Goal: Information Seeking & Learning: Learn about a topic

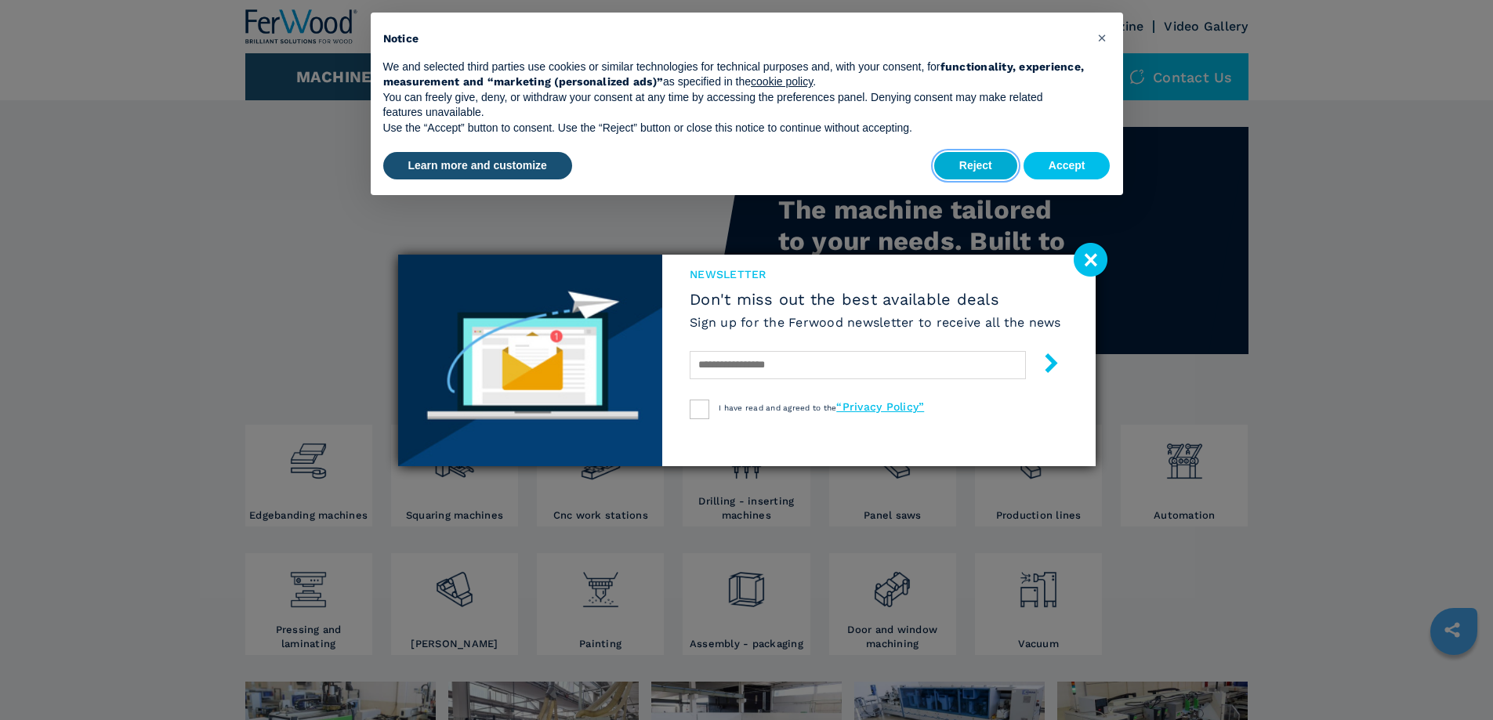
click at [980, 164] on button "Reject" at bounding box center [975, 166] width 83 height 28
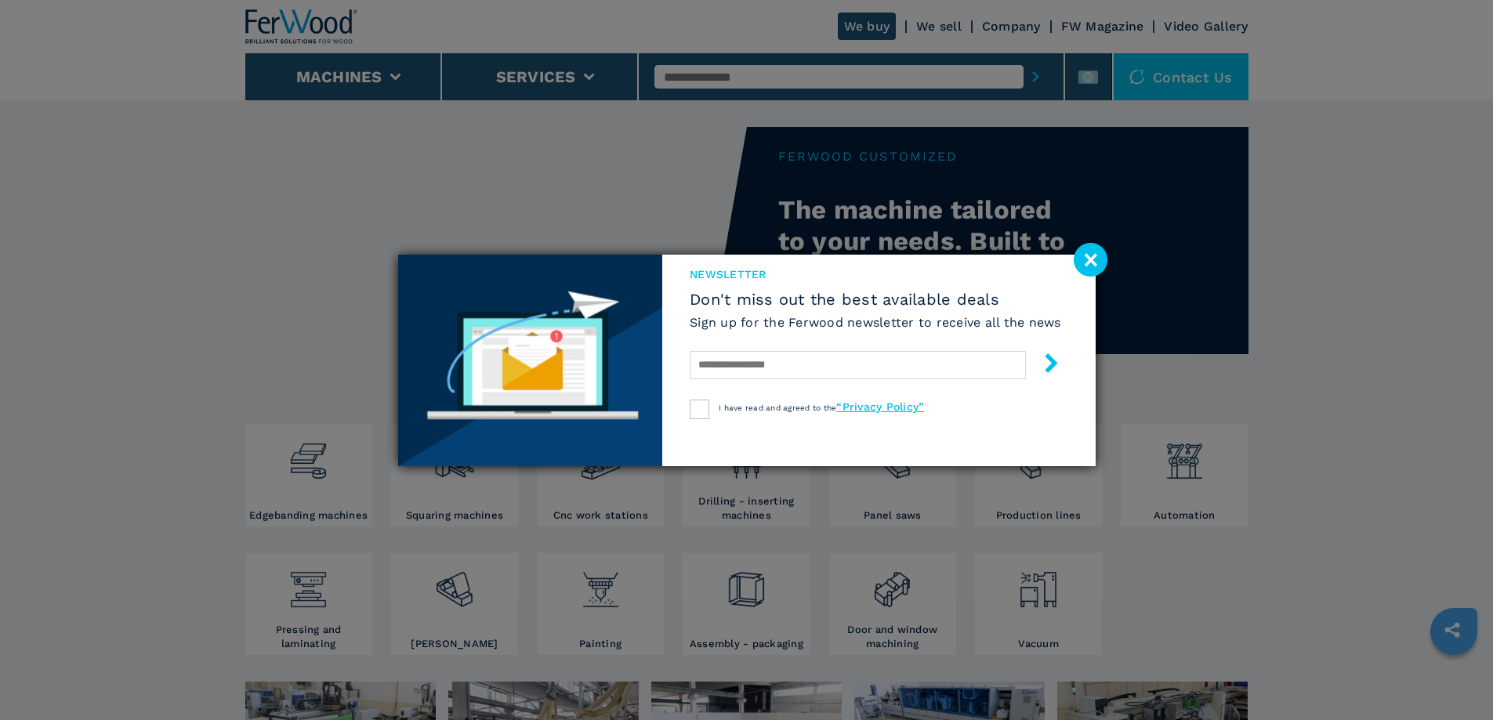
click at [1090, 255] on image at bounding box center [1091, 260] width 34 height 34
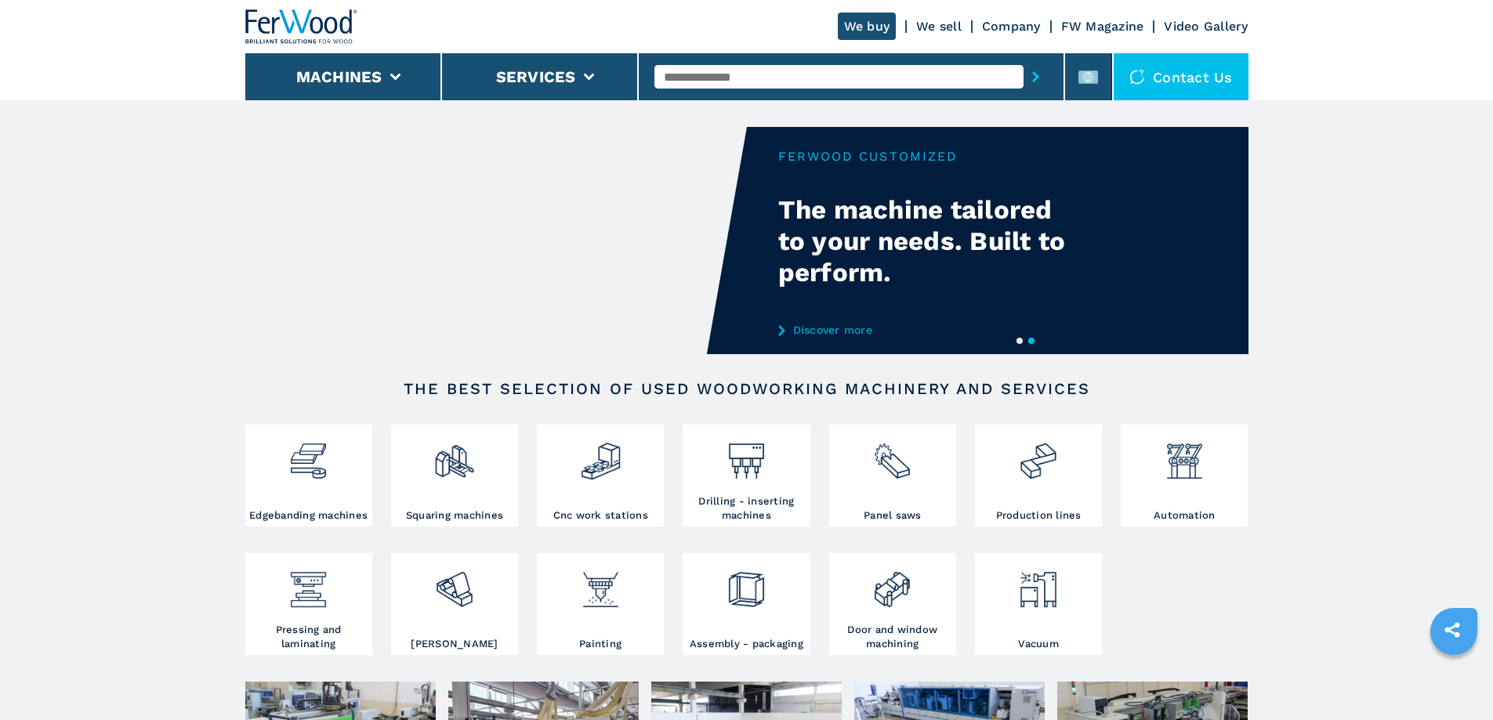
scroll to position [157, 0]
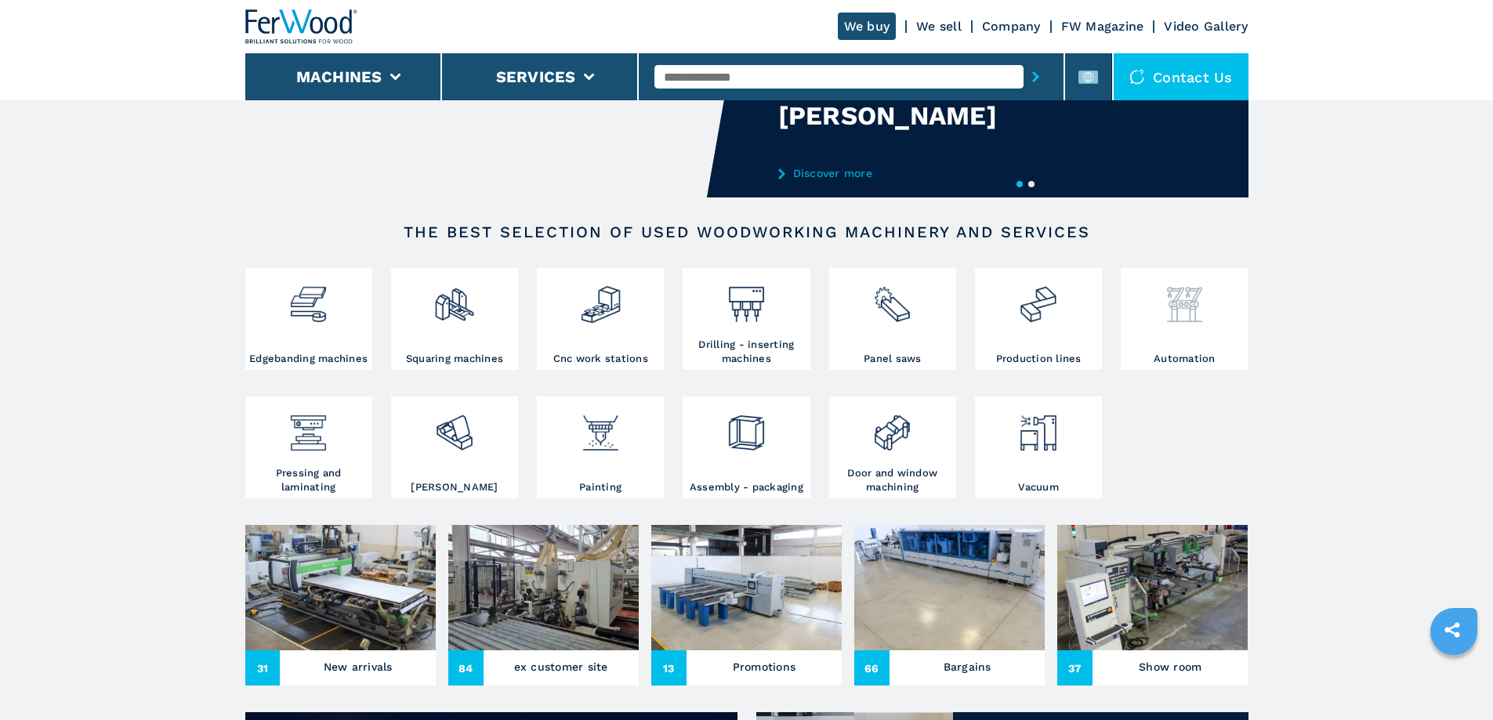
click at [1195, 366] on h3 "Automation" at bounding box center [1185, 359] width 62 height 14
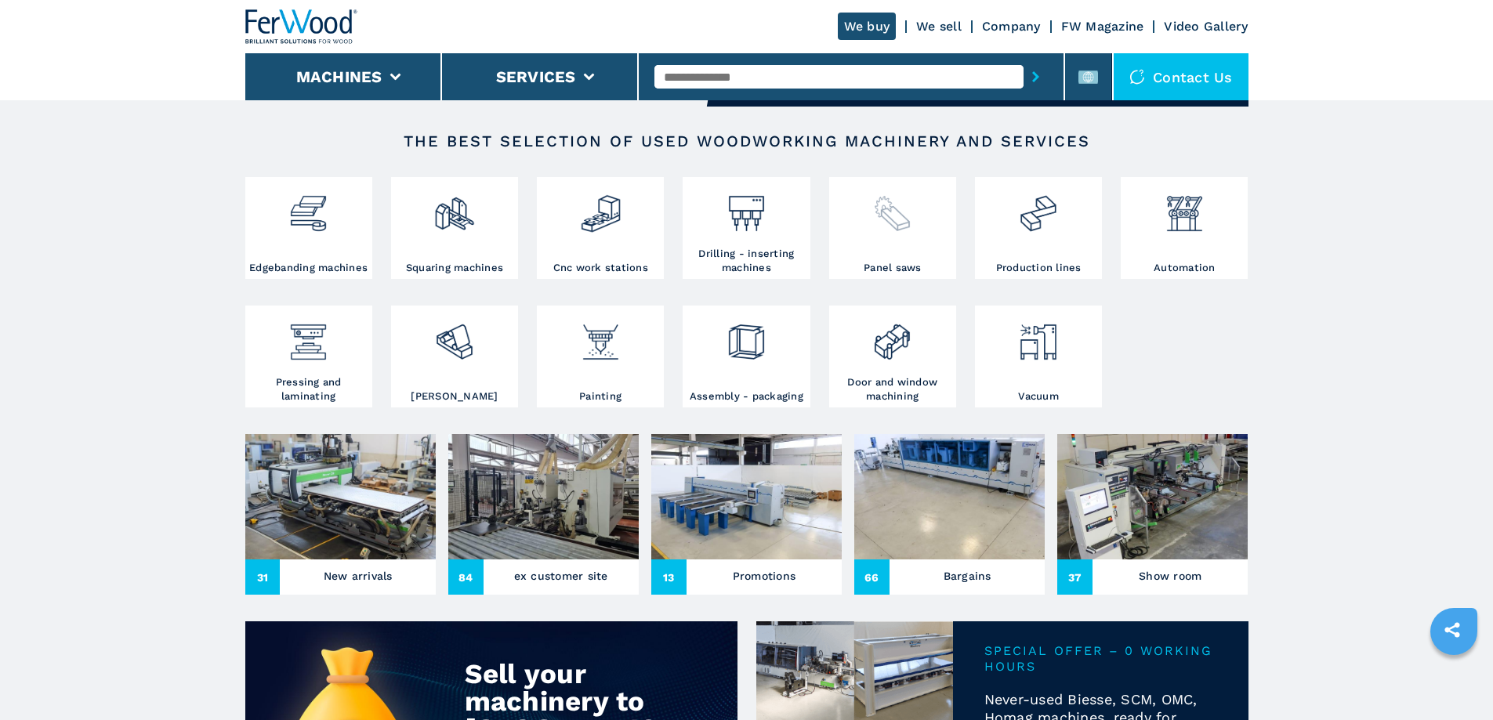
scroll to position [392, 0]
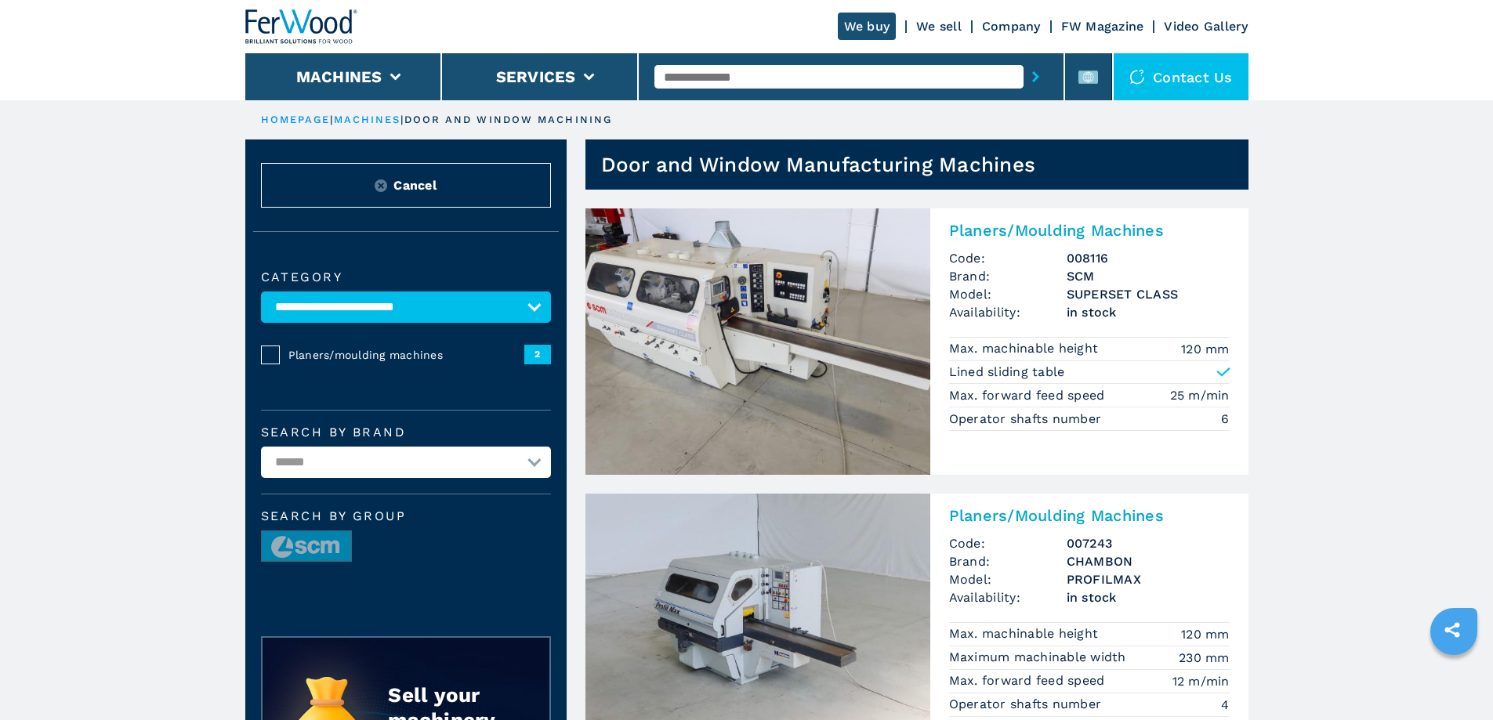
click at [794, 346] on img at bounding box center [758, 342] width 345 height 267
click at [781, 325] on img at bounding box center [758, 342] width 345 height 267
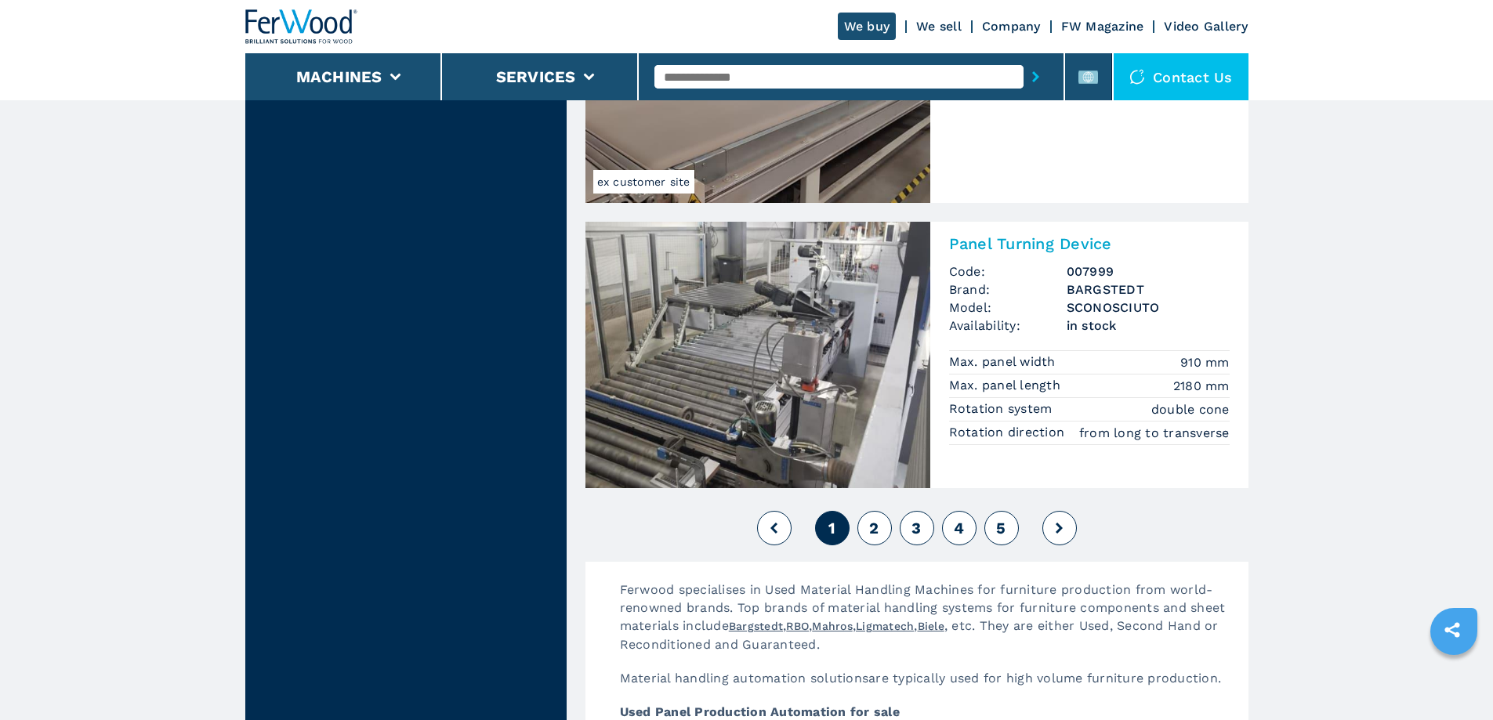
scroll to position [3527, 0]
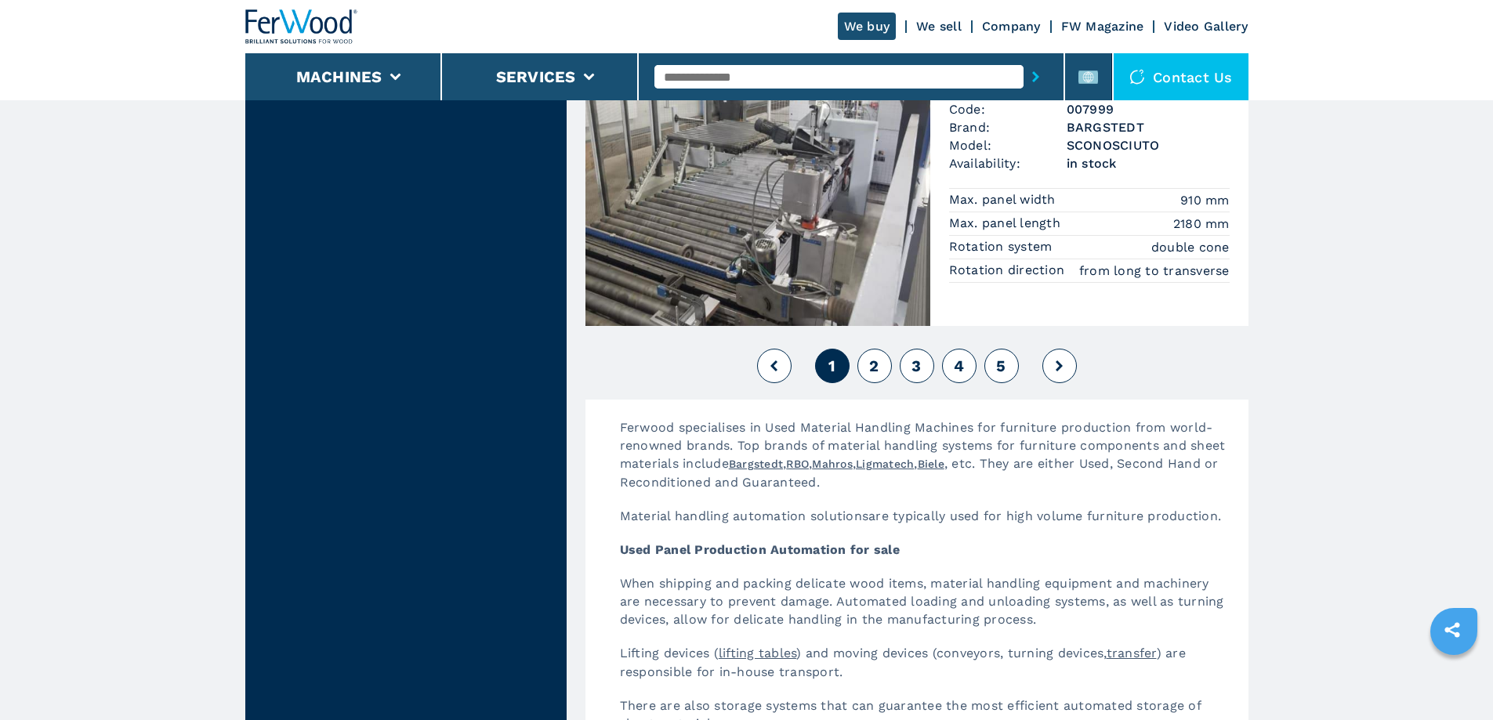
click at [883, 374] on button "2" at bounding box center [875, 366] width 34 height 34
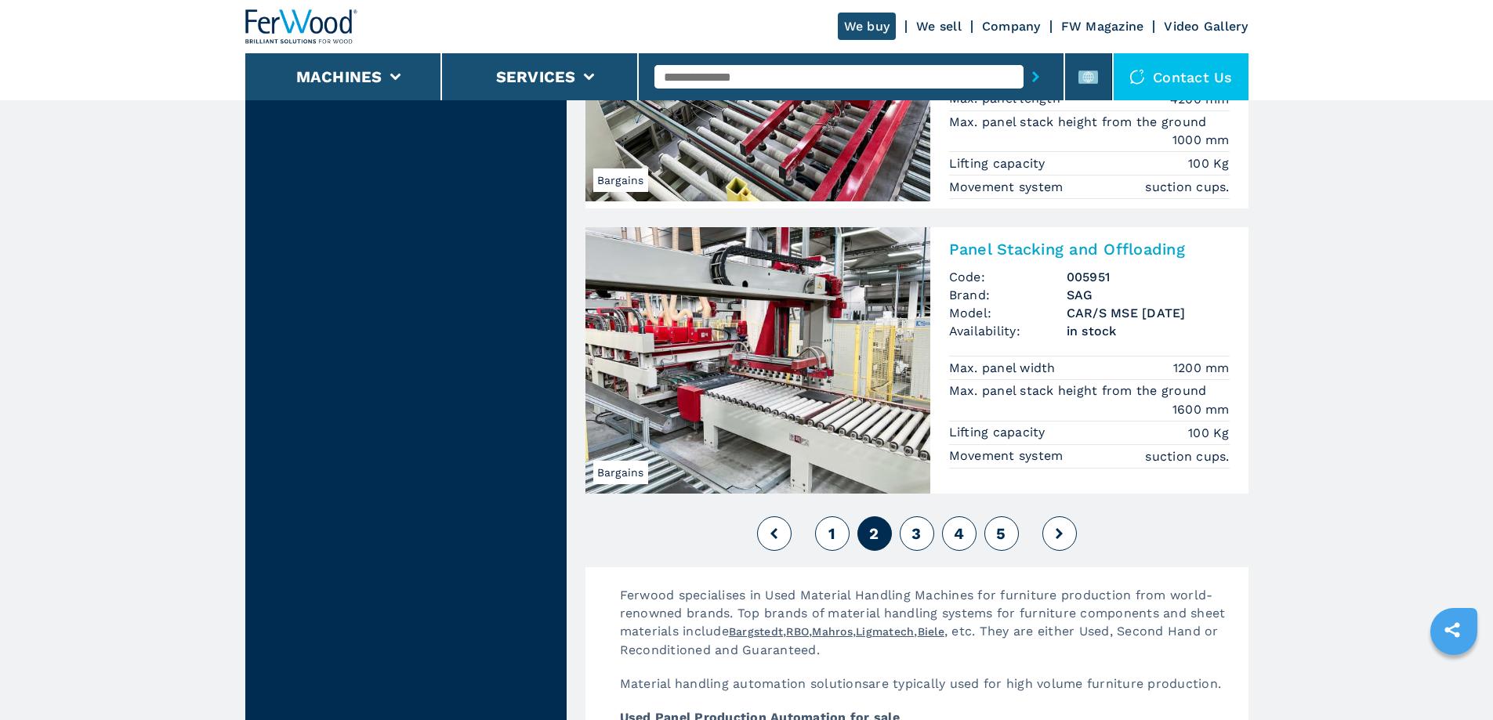
scroll to position [3371, 0]
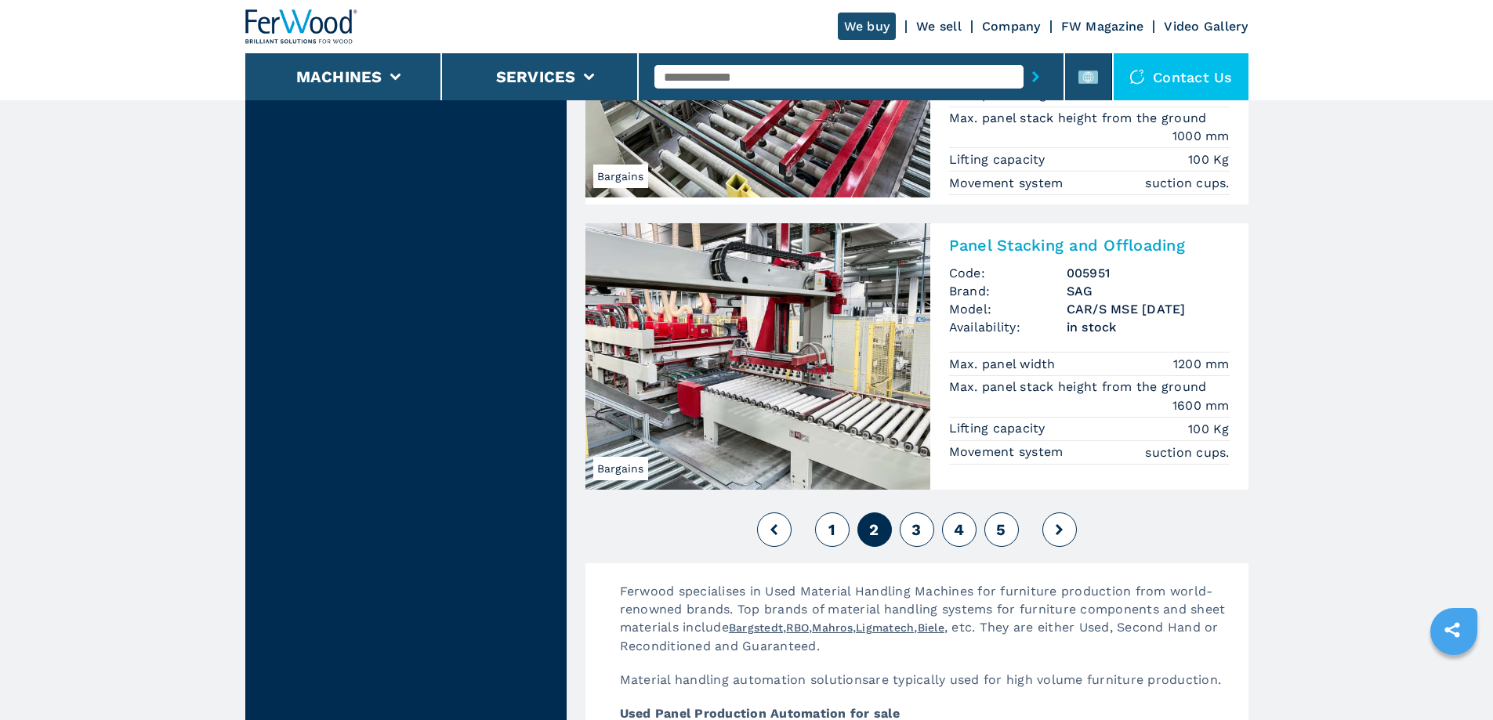
click at [909, 526] on button "3" at bounding box center [917, 530] width 34 height 34
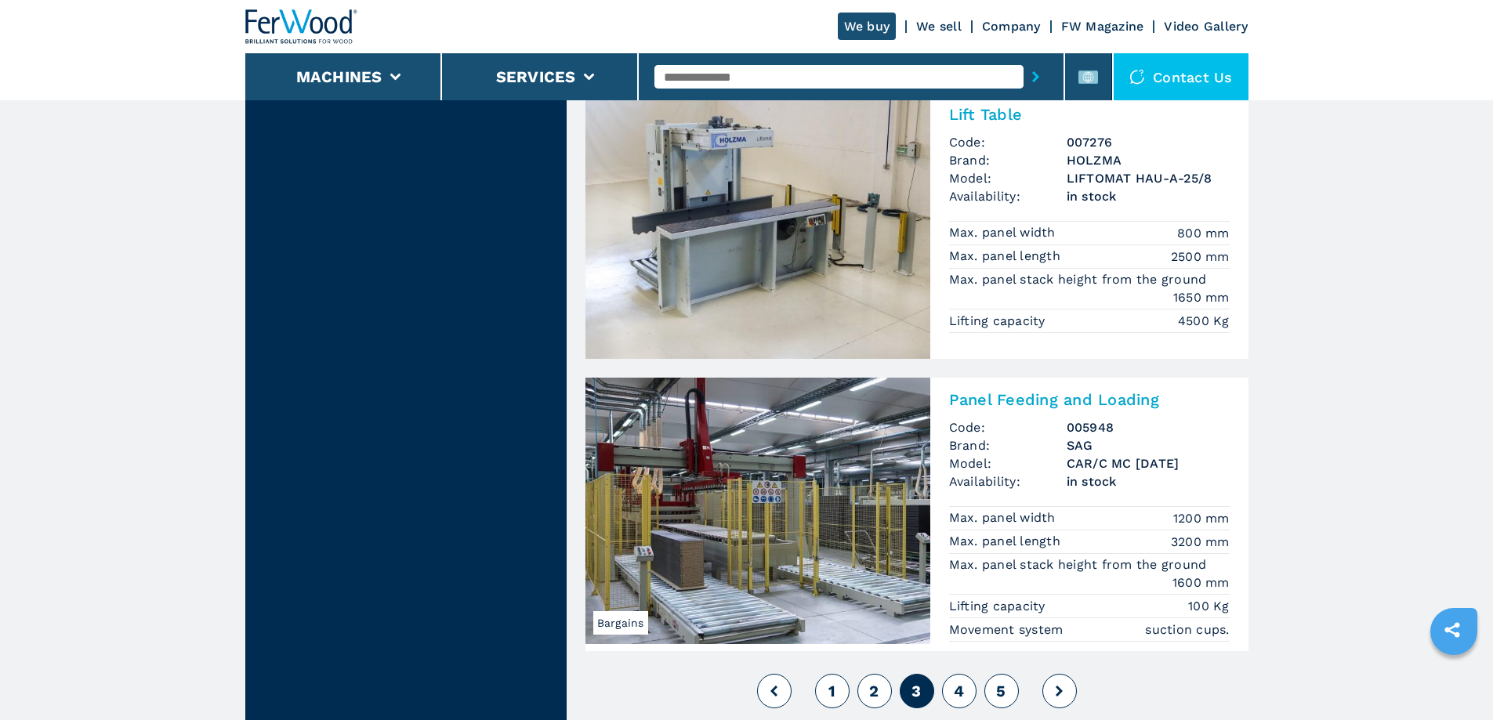
scroll to position [3449, 0]
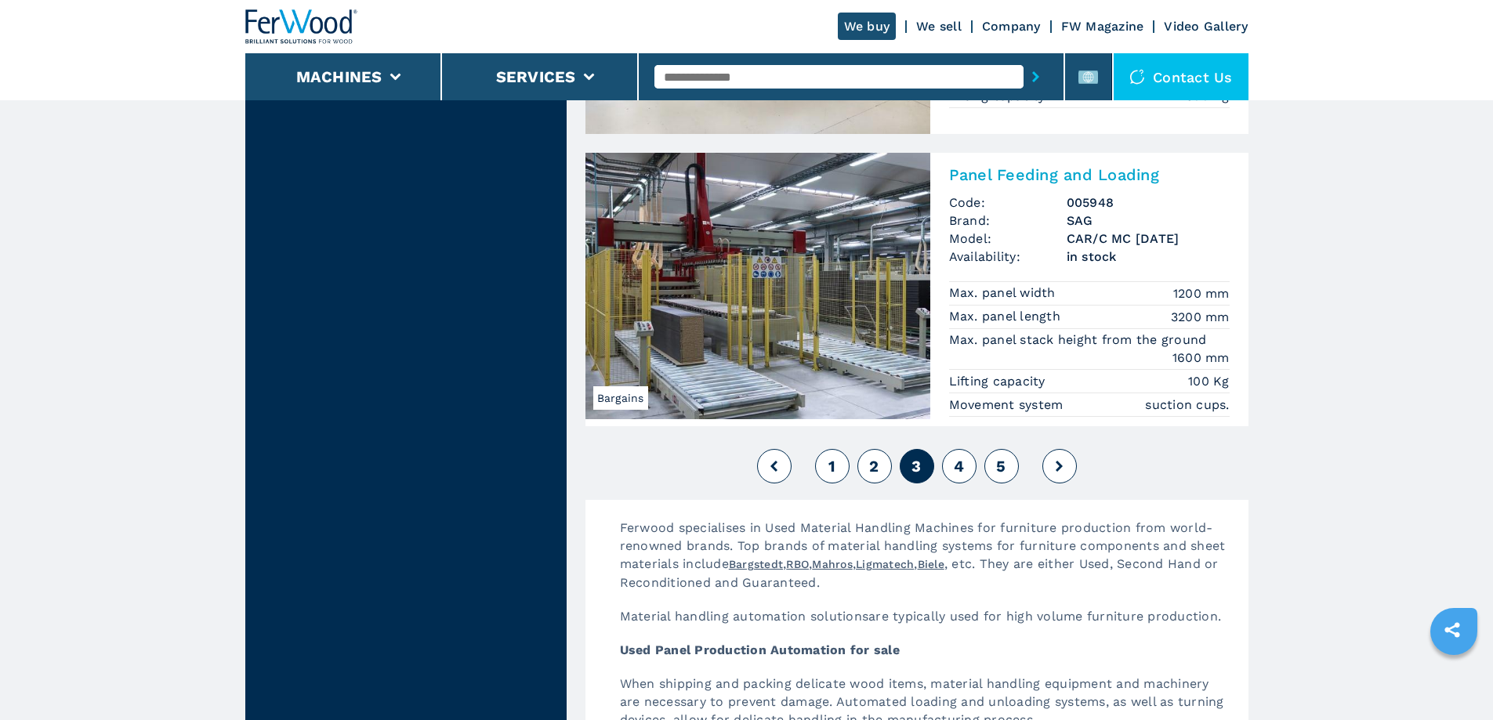
click at [960, 466] on span "4" at bounding box center [959, 466] width 10 height 19
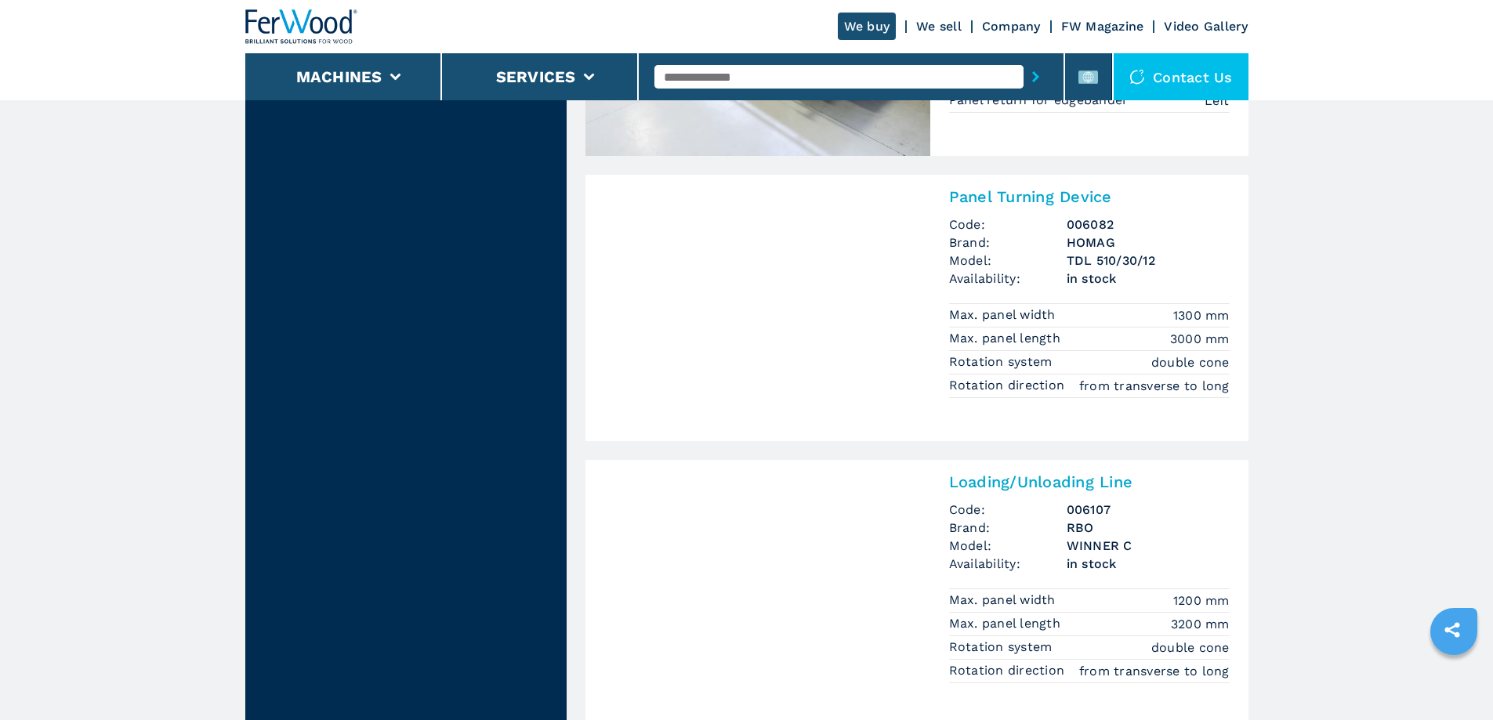
scroll to position [3371, 0]
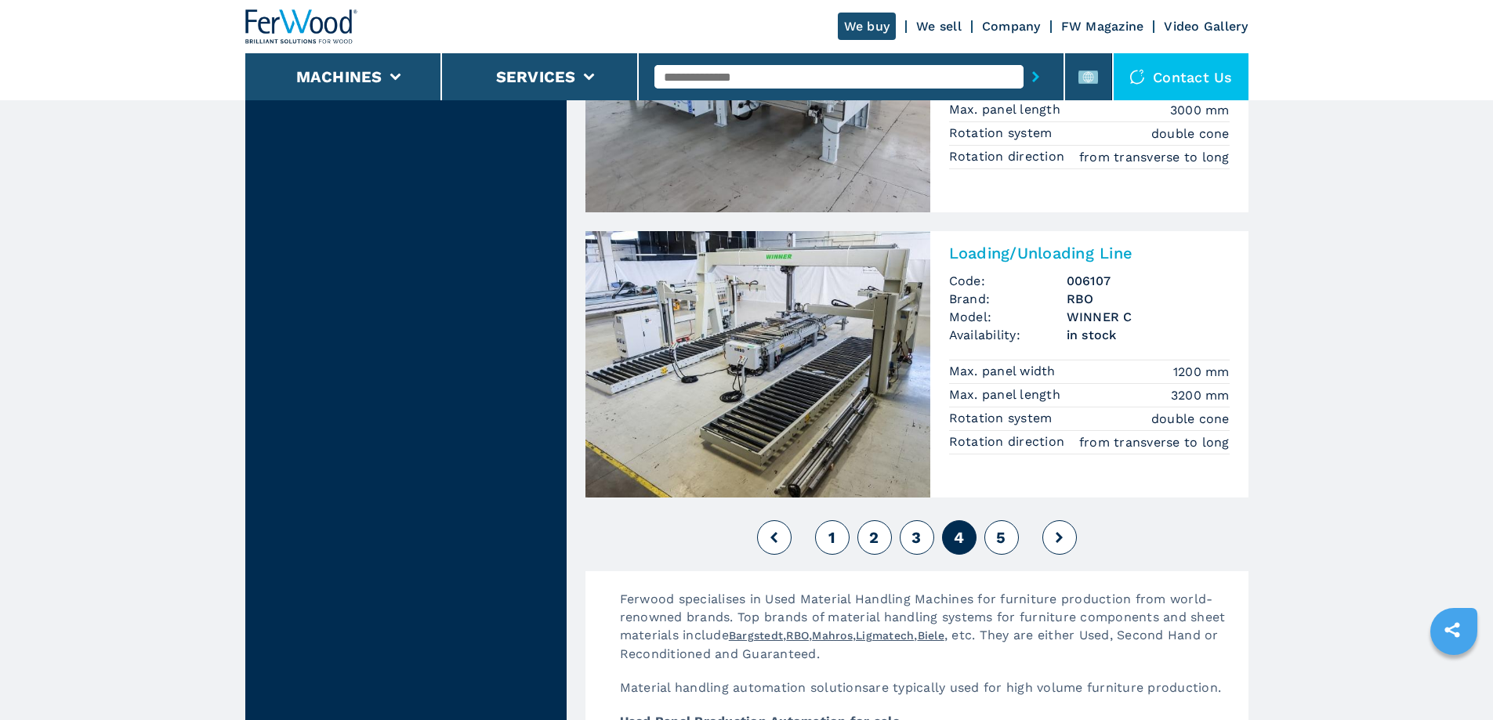
click at [1006, 544] on span "5" at bounding box center [1000, 537] width 9 height 19
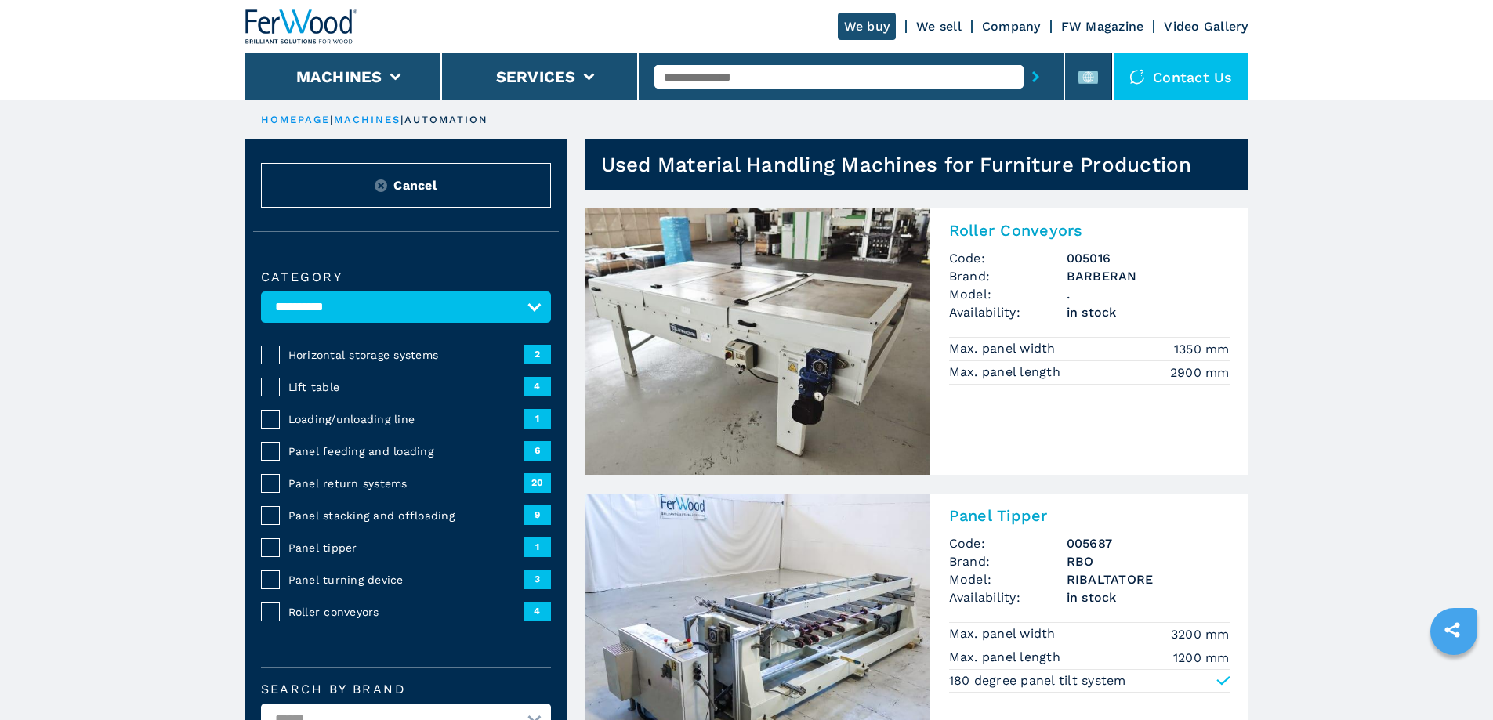
click at [386, 363] on span "Horizontal storage systems" at bounding box center [406, 355] width 236 height 16
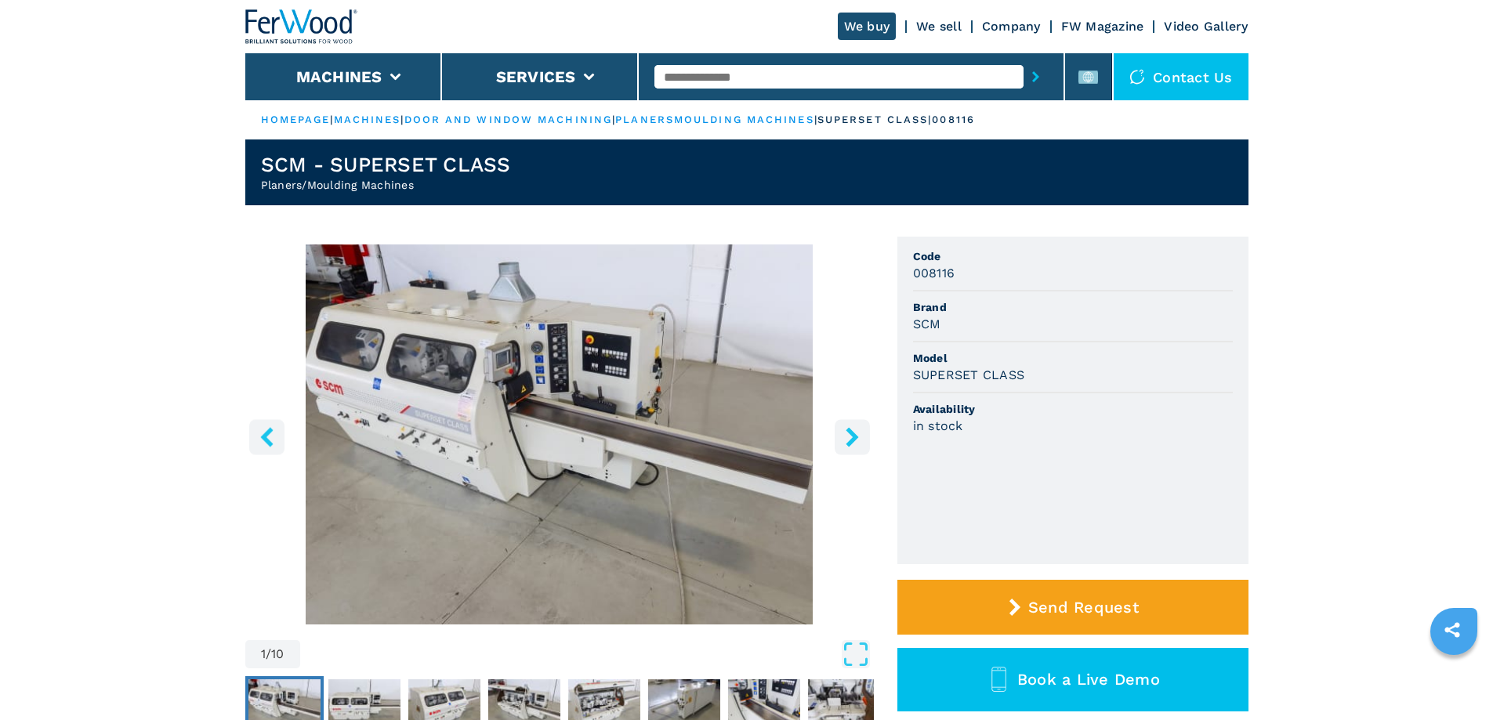
click at [625, 398] on img "Go to Slide 1" at bounding box center [559, 435] width 629 height 380
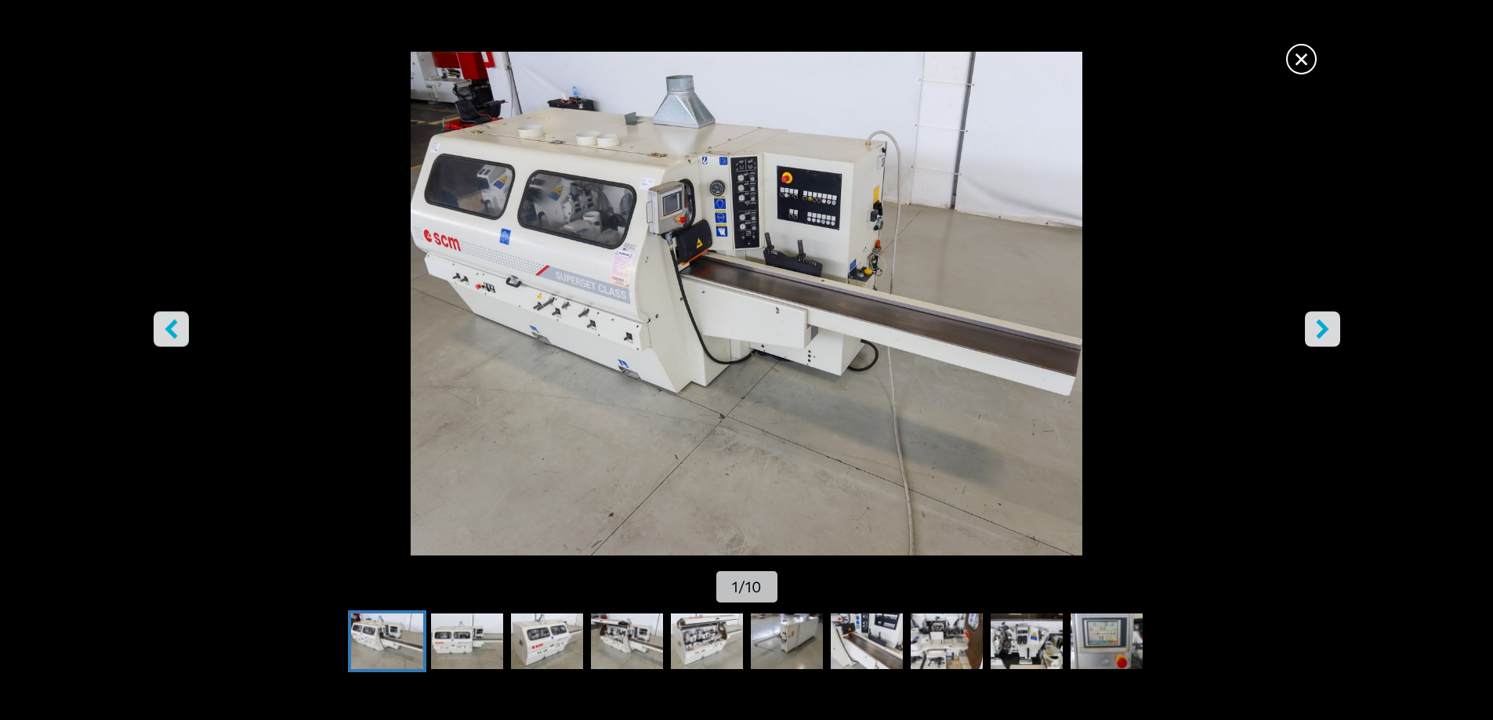
click at [1318, 334] on icon "right-button" at bounding box center [1322, 329] width 13 height 20
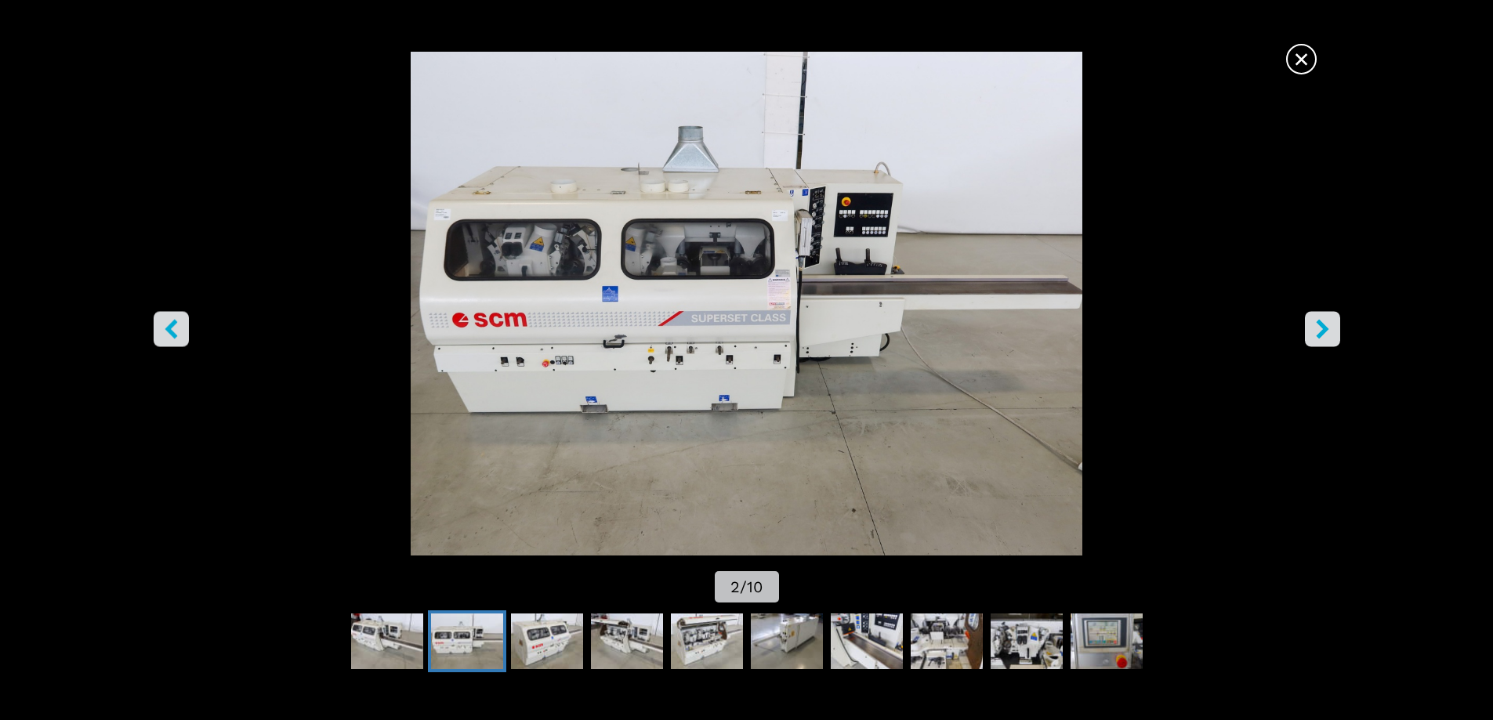
click at [1318, 334] on icon "right-button" at bounding box center [1322, 329] width 13 height 20
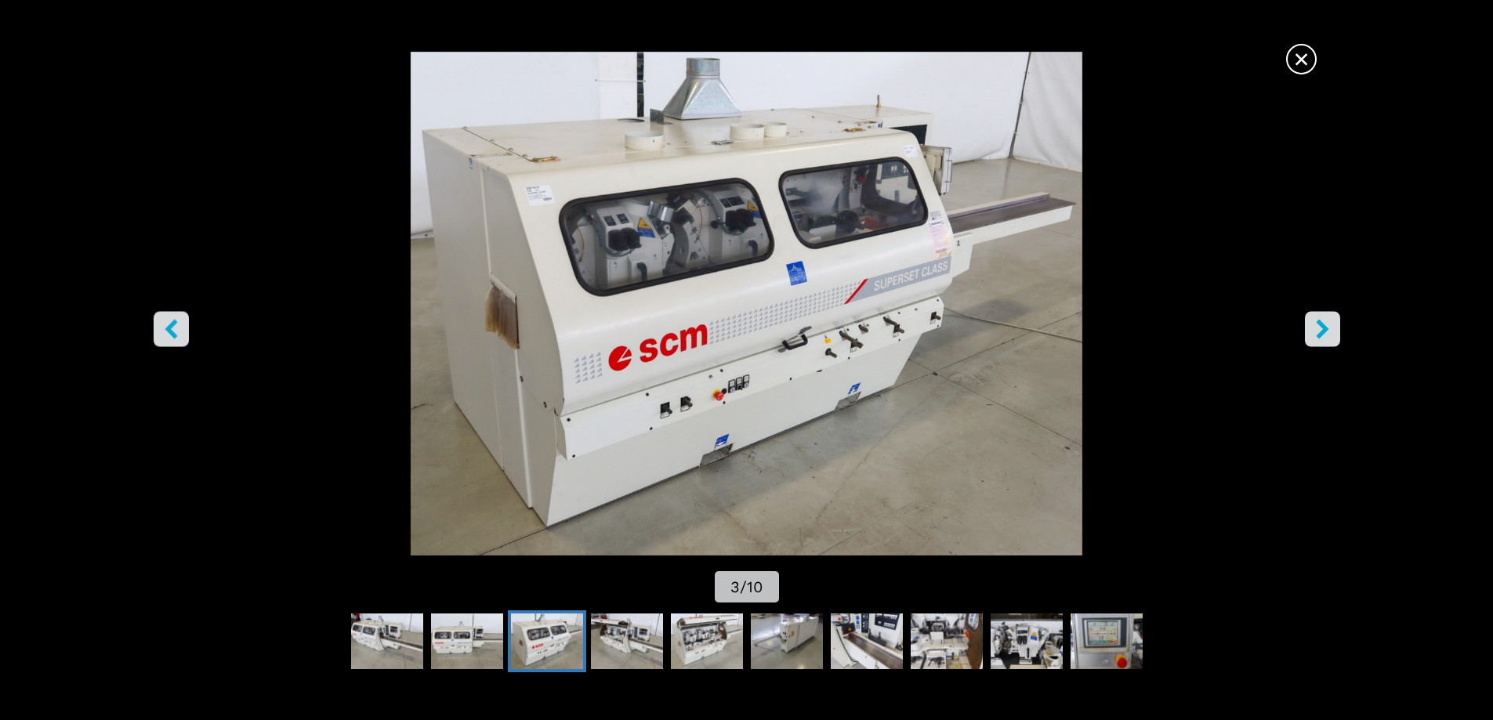
click at [1318, 334] on icon "right-button" at bounding box center [1322, 329] width 13 height 20
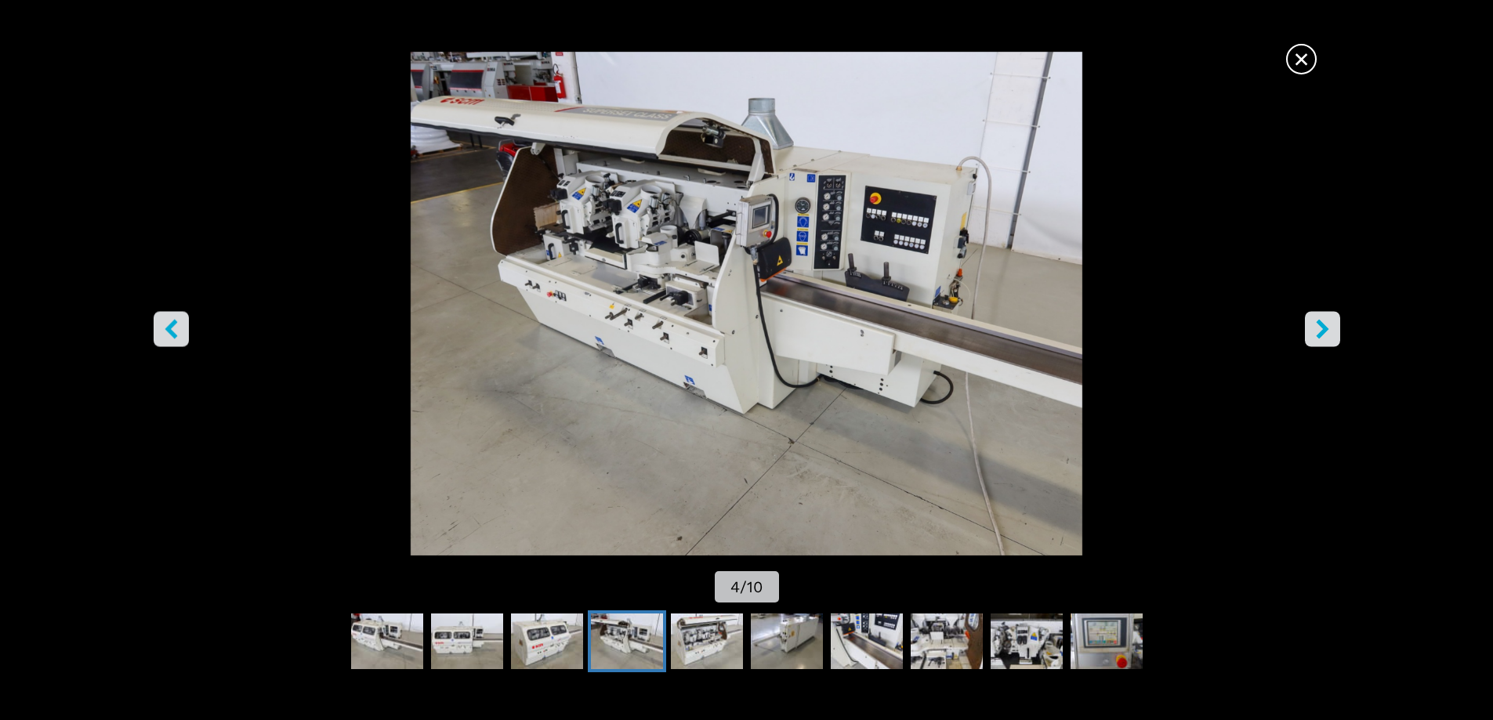
click at [1318, 334] on icon "right-button" at bounding box center [1322, 329] width 13 height 20
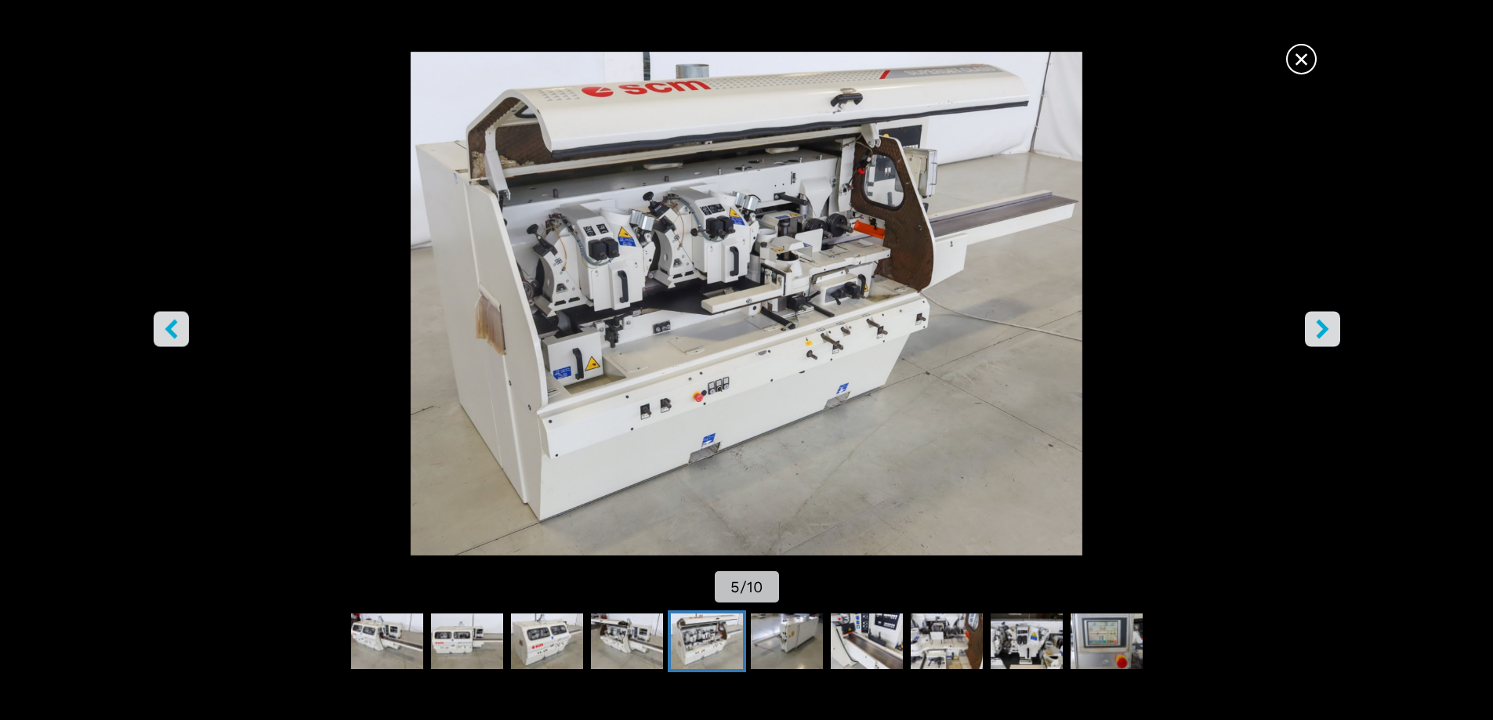
click at [1318, 334] on icon "right-button" at bounding box center [1322, 329] width 13 height 20
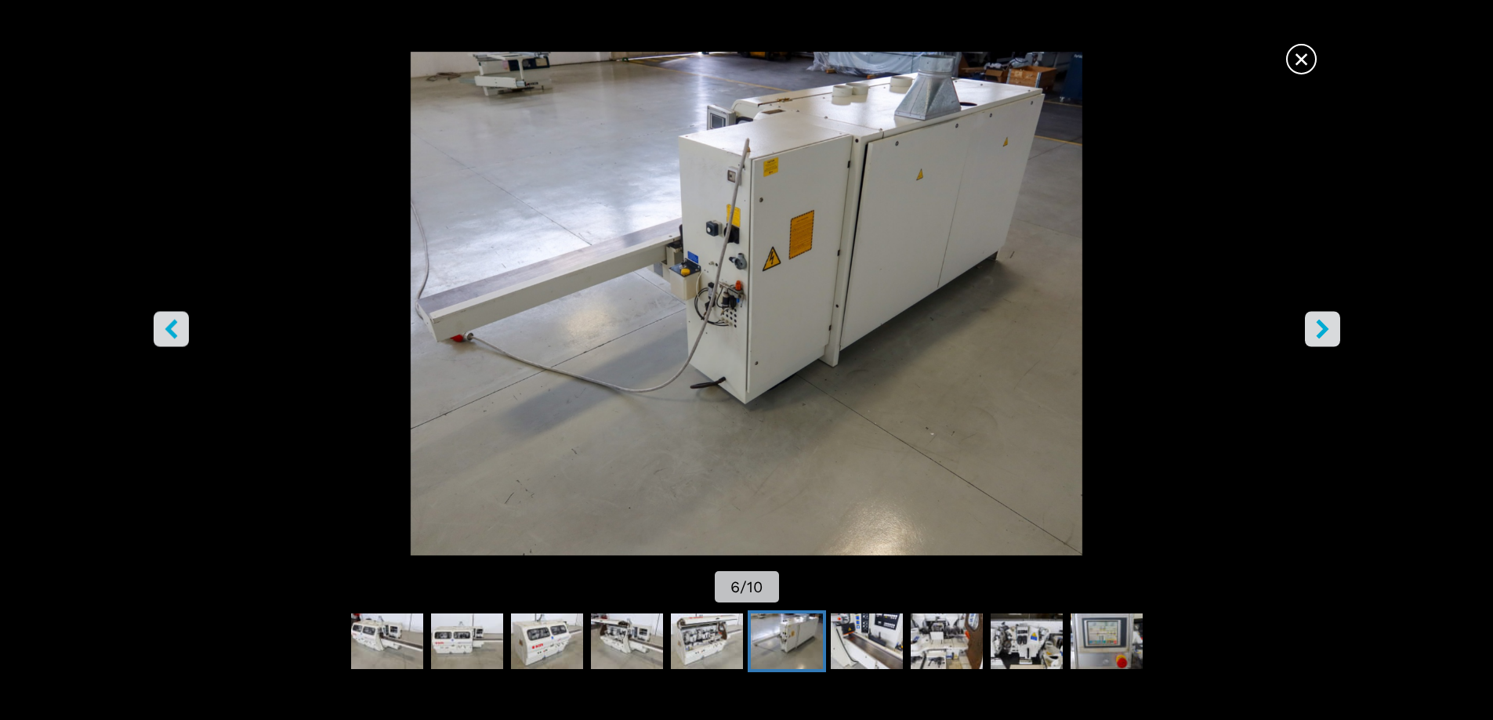
click at [1318, 334] on icon "right-button" at bounding box center [1322, 329] width 13 height 20
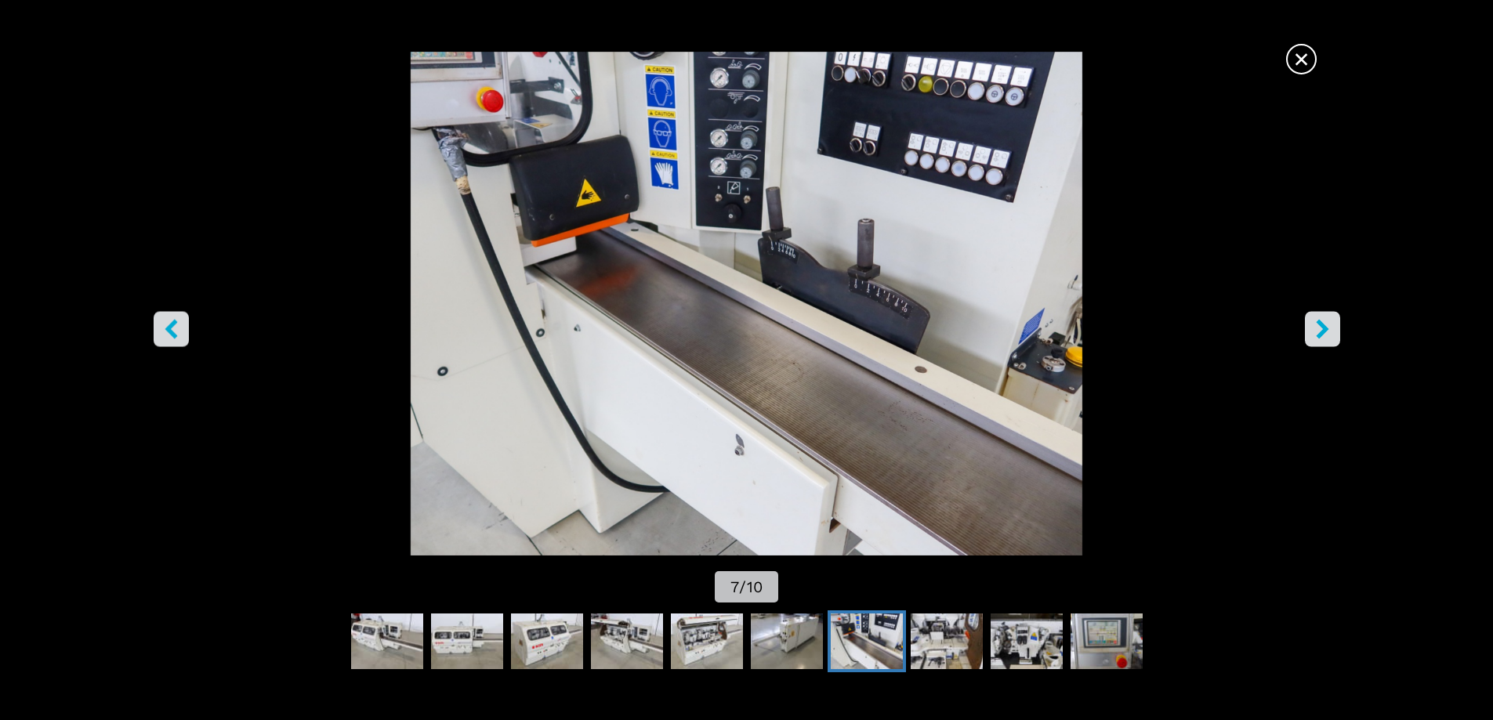
click at [1318, 334] on icon "right-button" at bounding box center [1322, 329] width 13 height 20
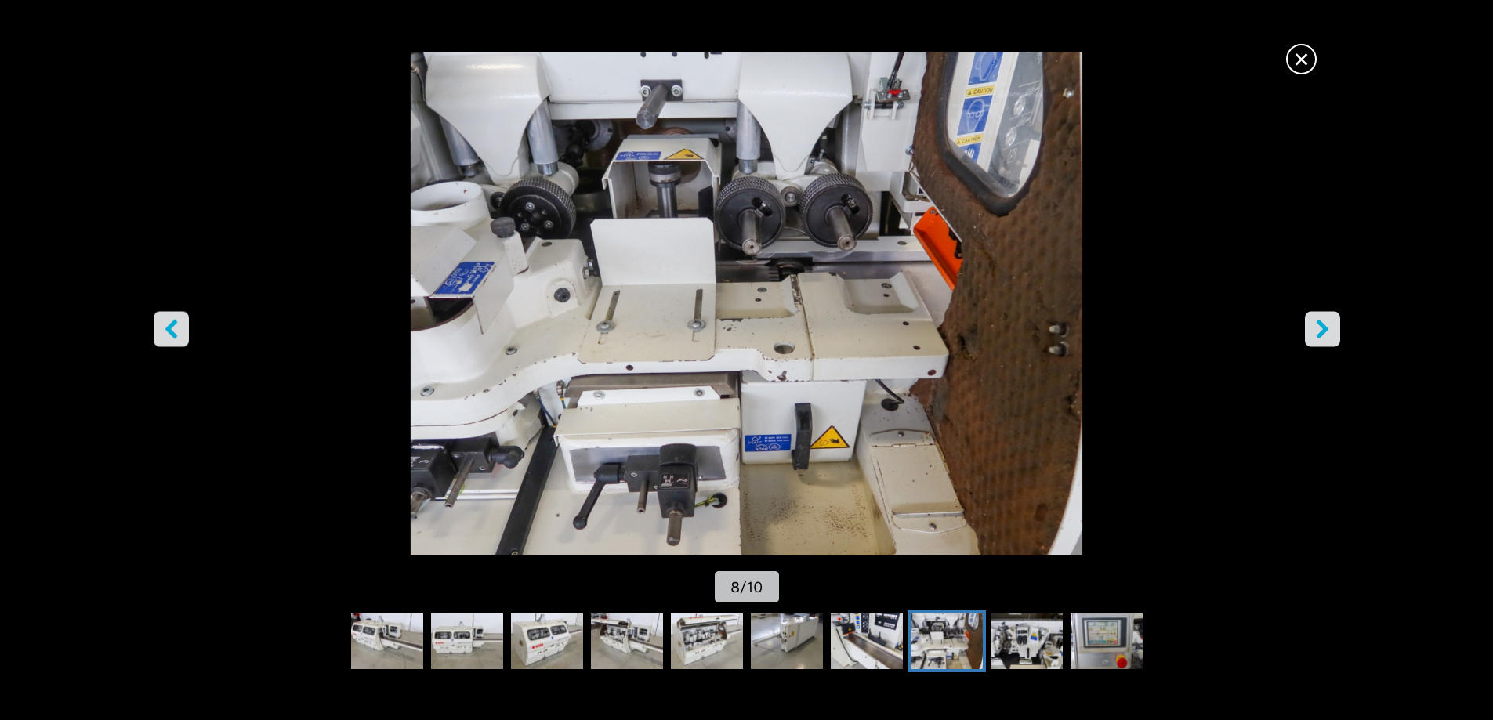
click at [1318, 334] on icon "right-button" at bounding box center [1322, 329] width 13 height 20
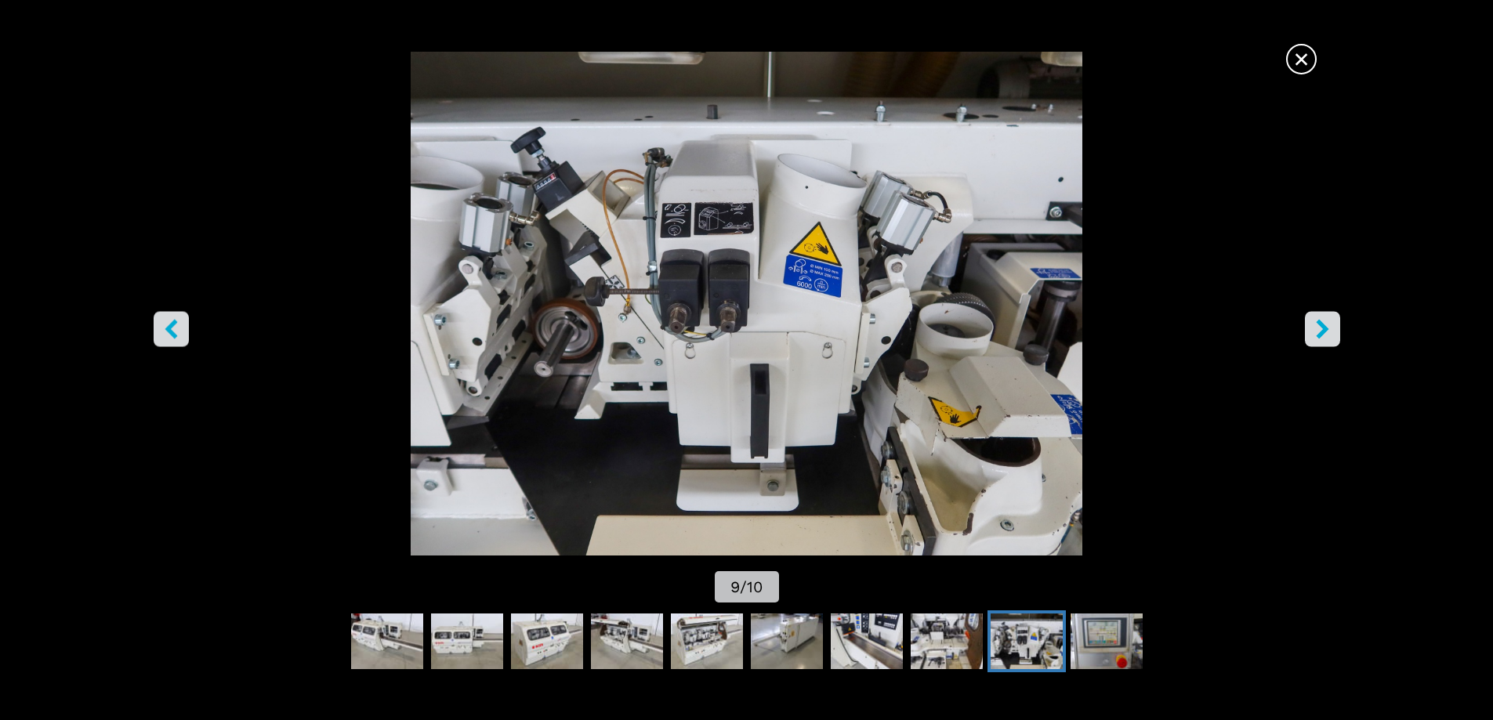
click at [1318, 334] on icon "right-button" at bounding box center [1322, 329] width 13 height 20
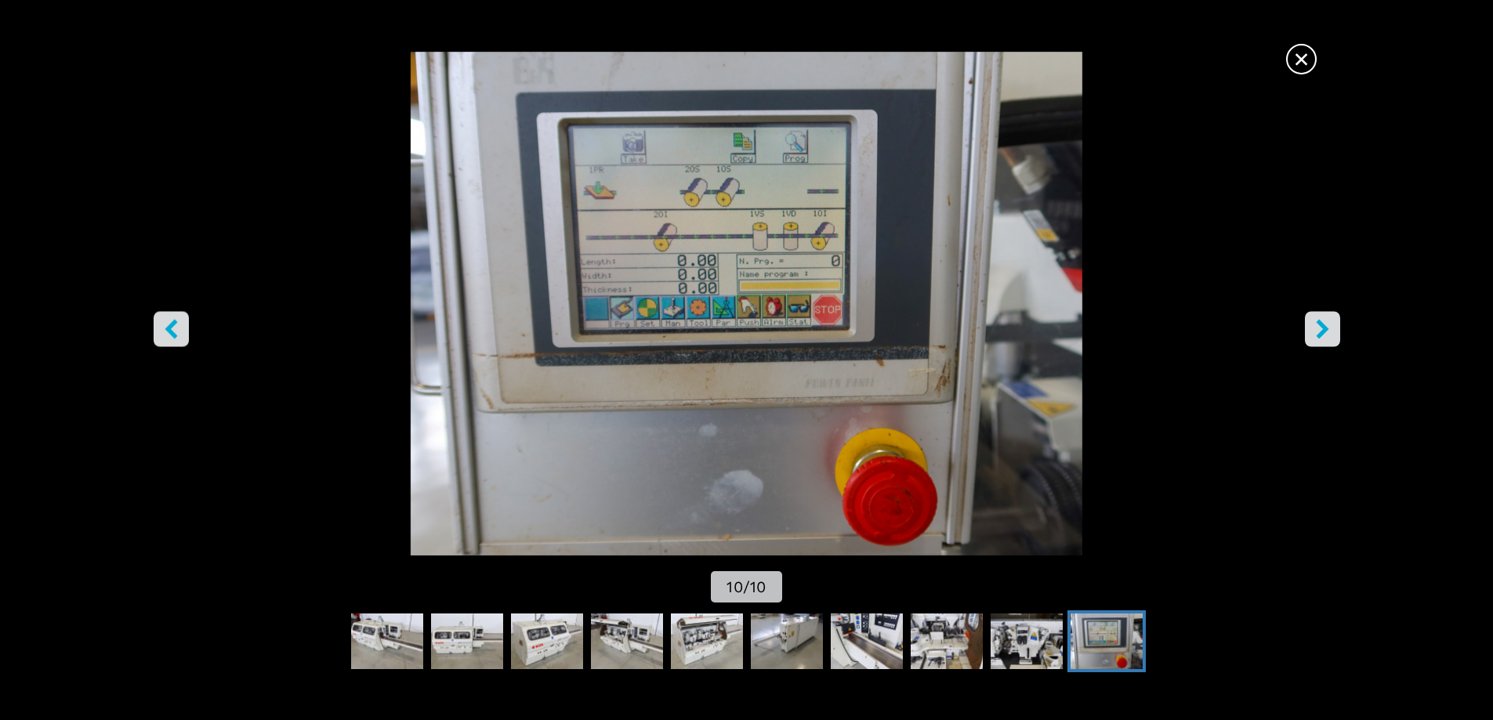
click at [1318, 334] on icon "right-button" at bounding box center [1322, 329] width 13 height 20
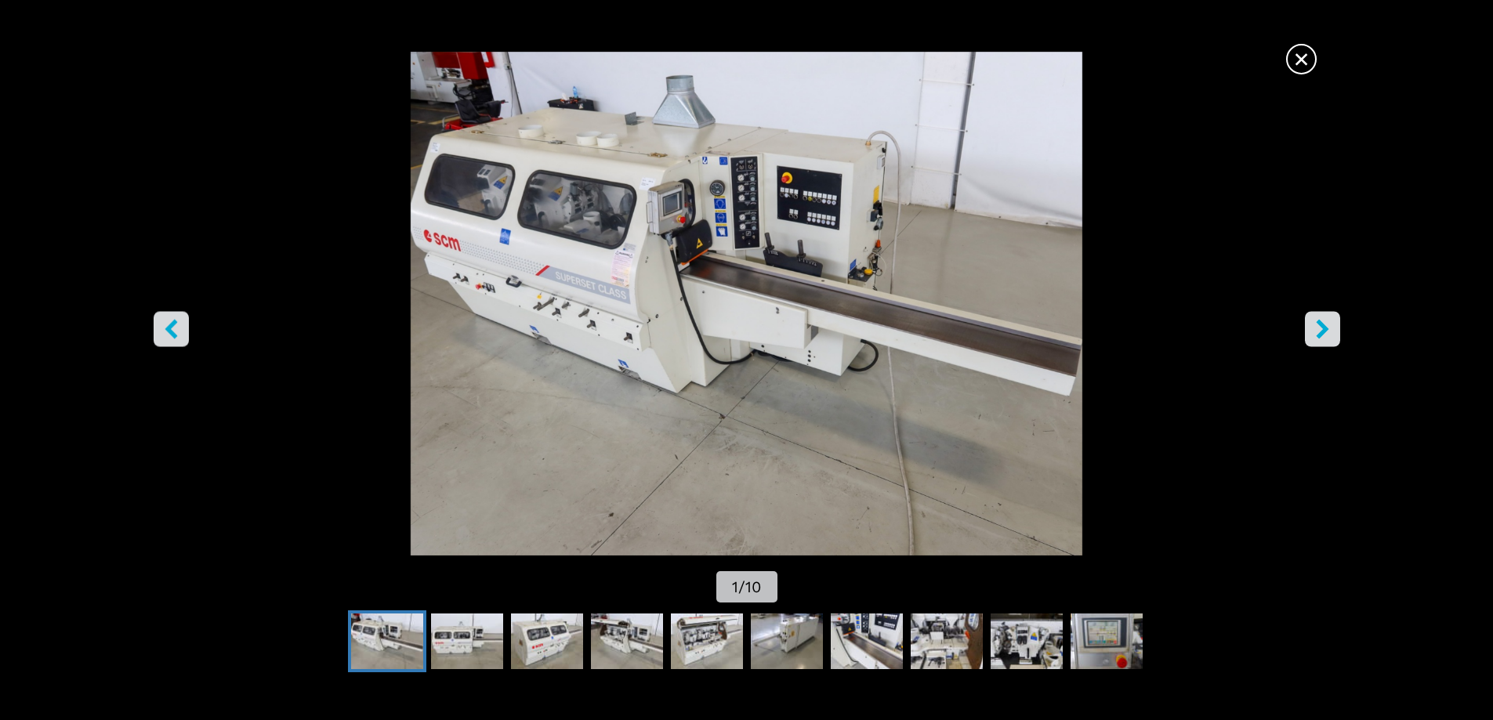
click at [1318, 334] on icon "right-button" at bounding box center [1322, 329] width 13 height 20
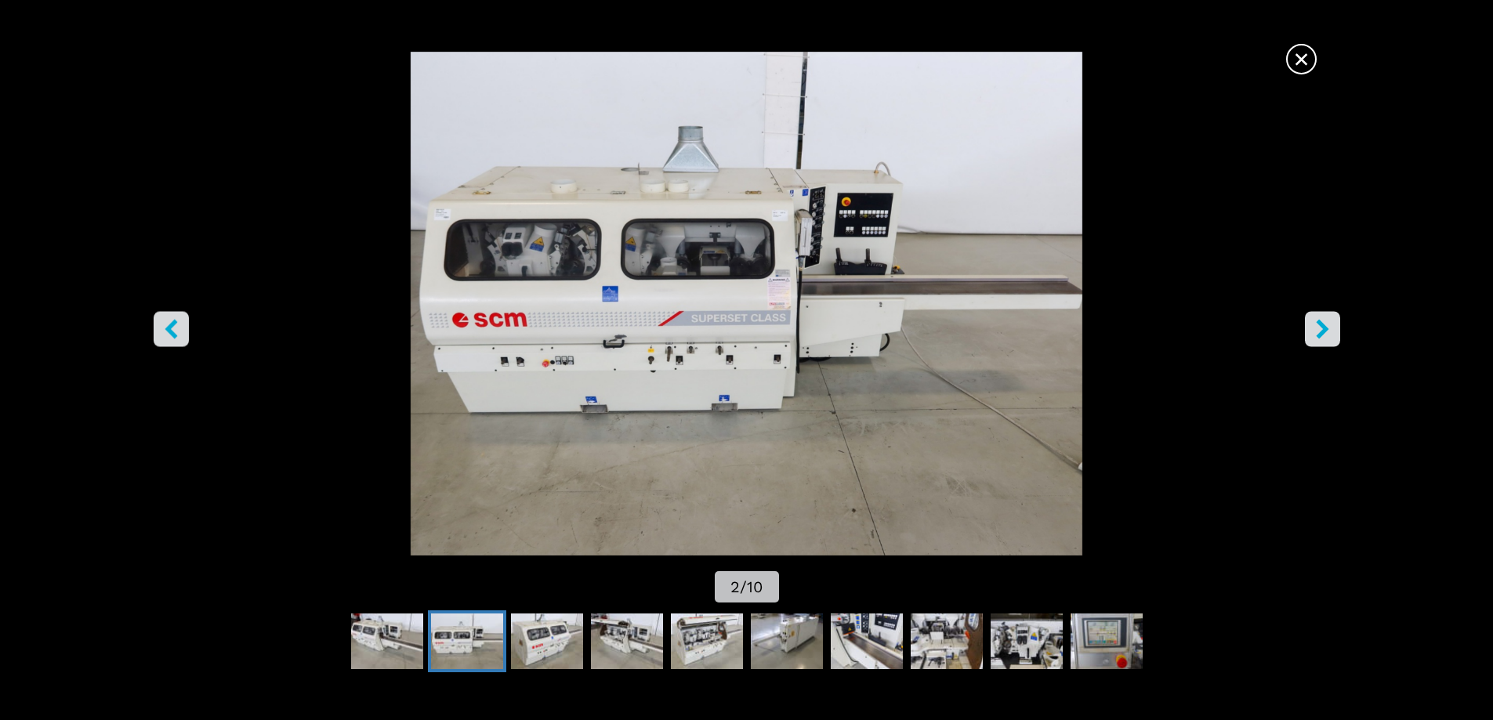
click at [1302, 63] on span "×" at bounding box center [1301, 55] width 27 height 27
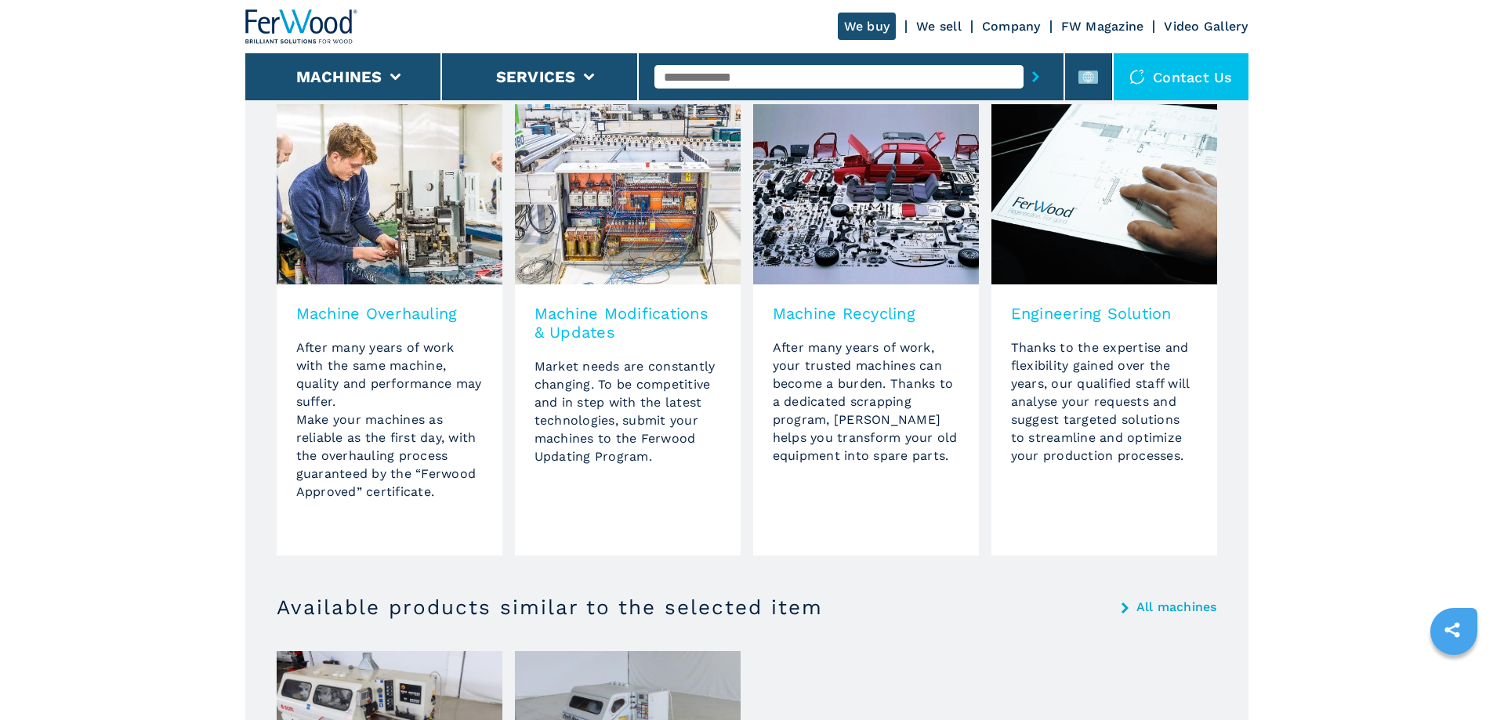
scroll to position [784, 0]
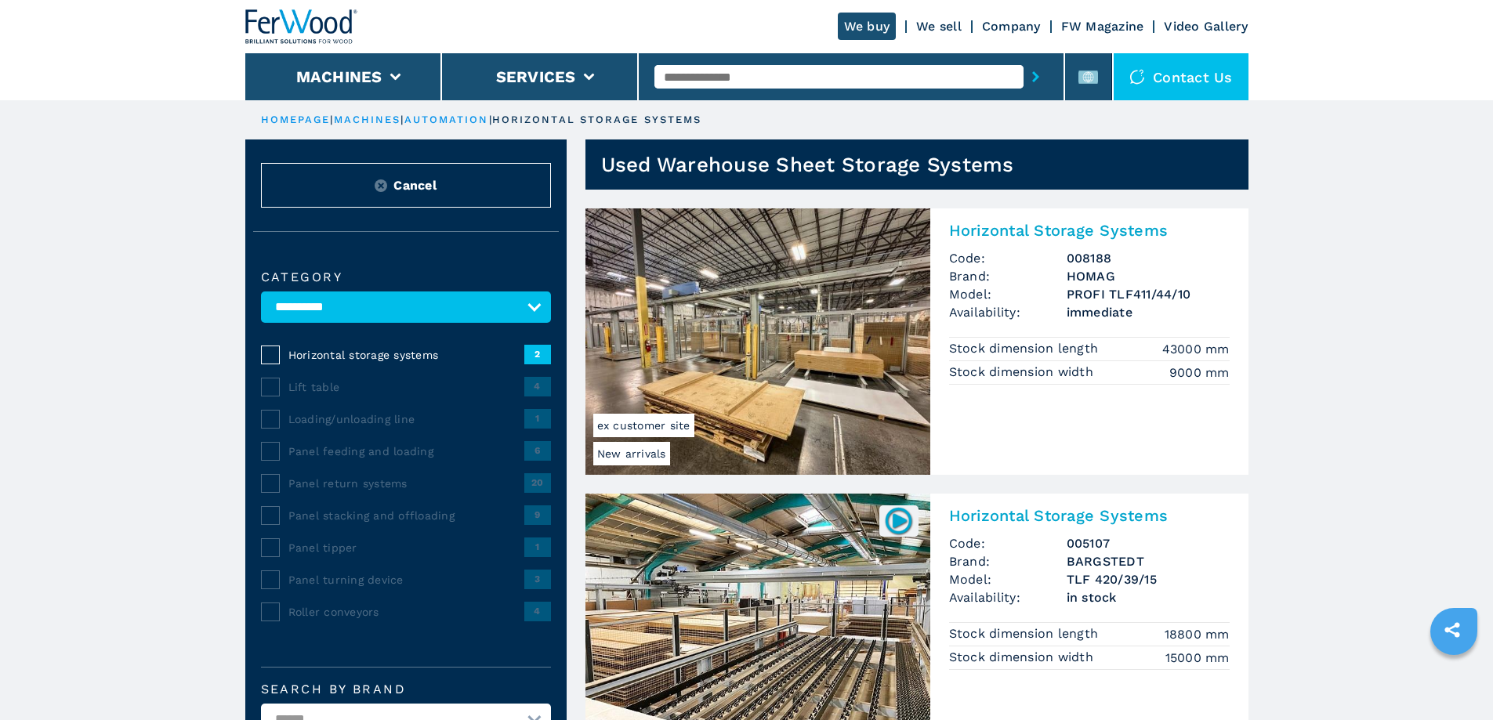
click at [804, 357] on img at bounding box center [758, 342] width 345 height 267
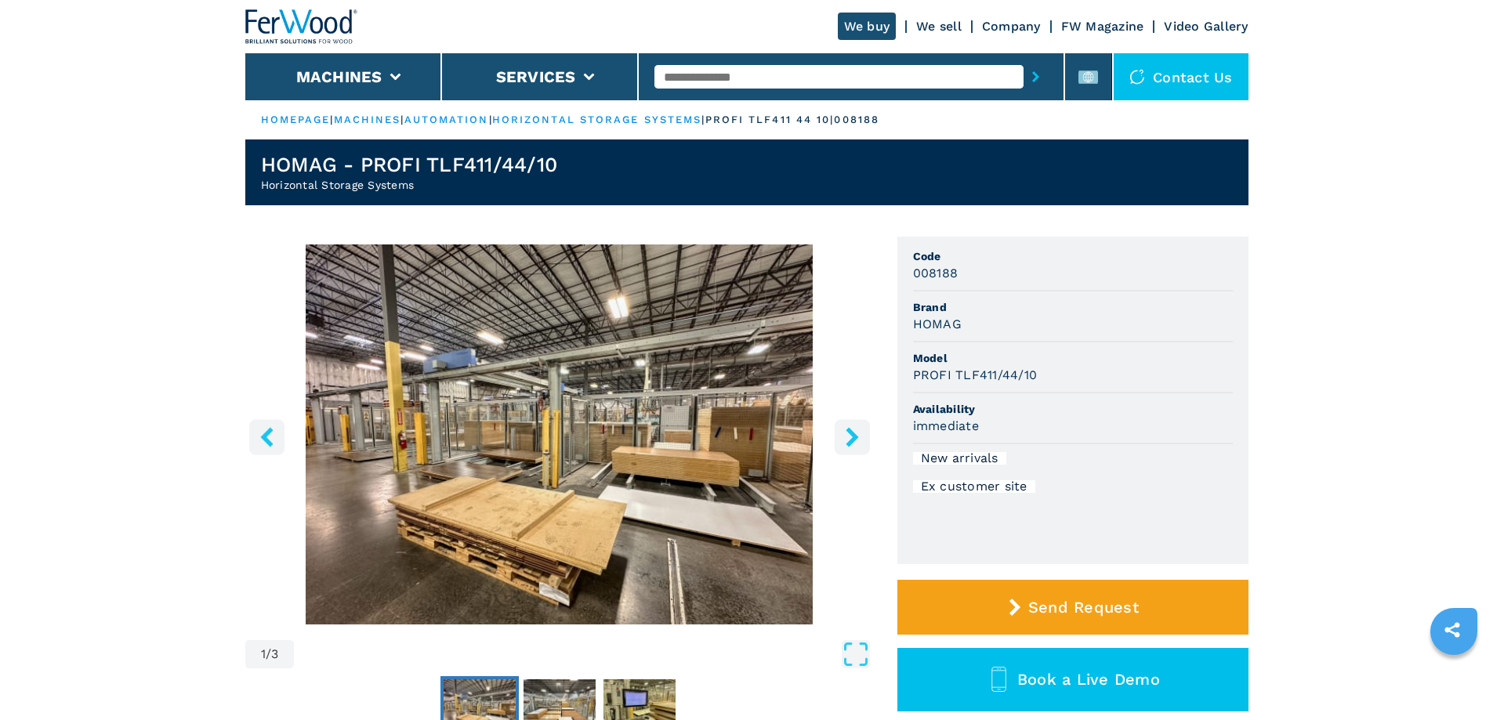
click at [849, 438] on icon "right-button" at bounding box center [853, 437] width 20 height 20
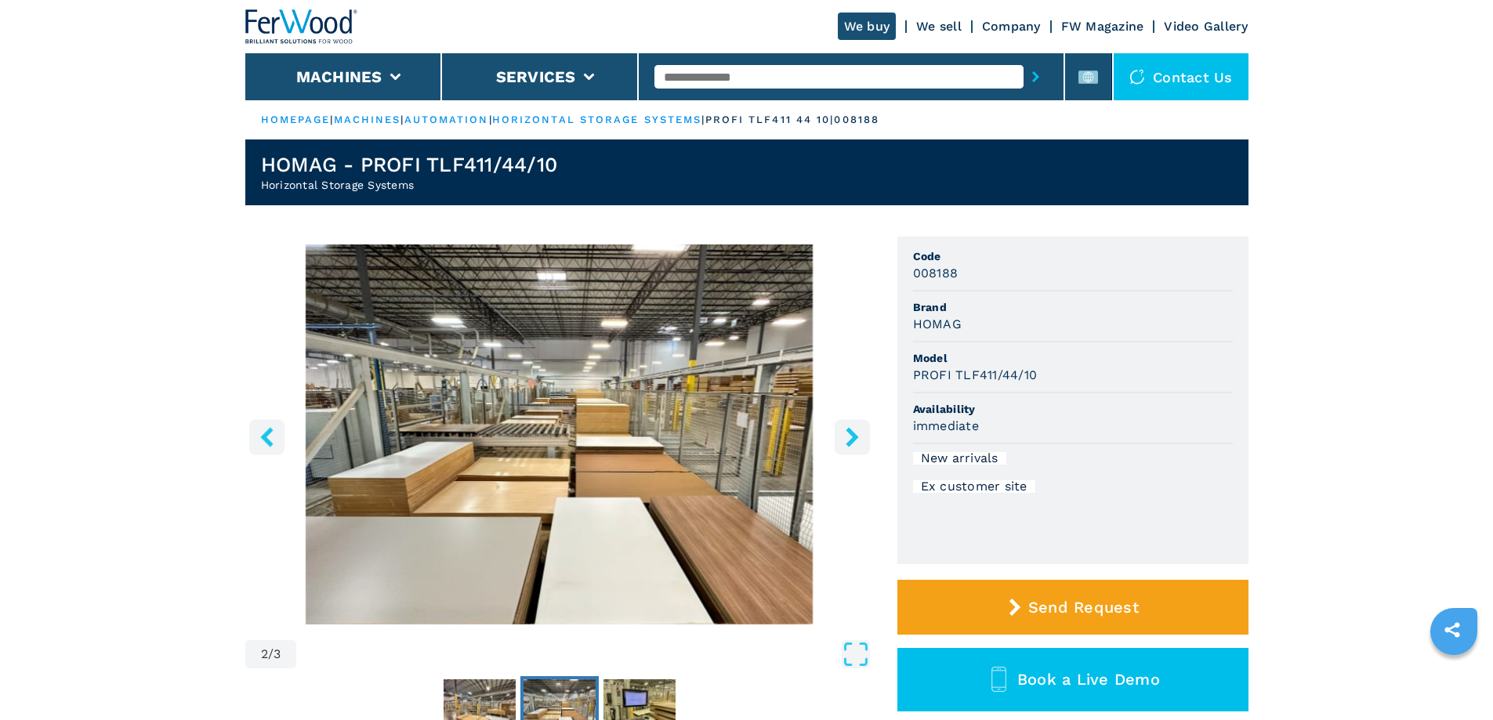
click at [849, 438] on icon "right-button" at bounding box center [853, 437] width 20 height 20
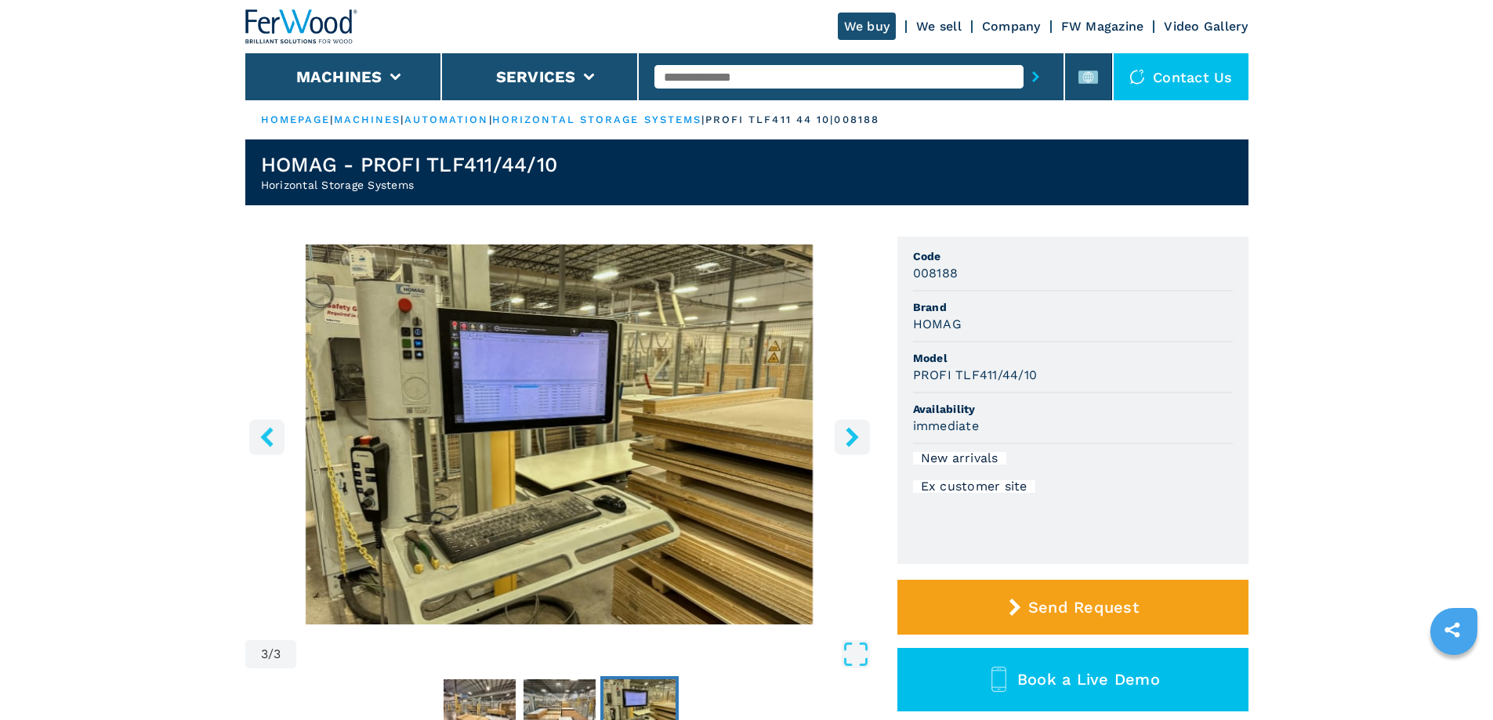
click at [849, 438] on icon "right-button" at bounding box center [853, 437] width 20 height 20
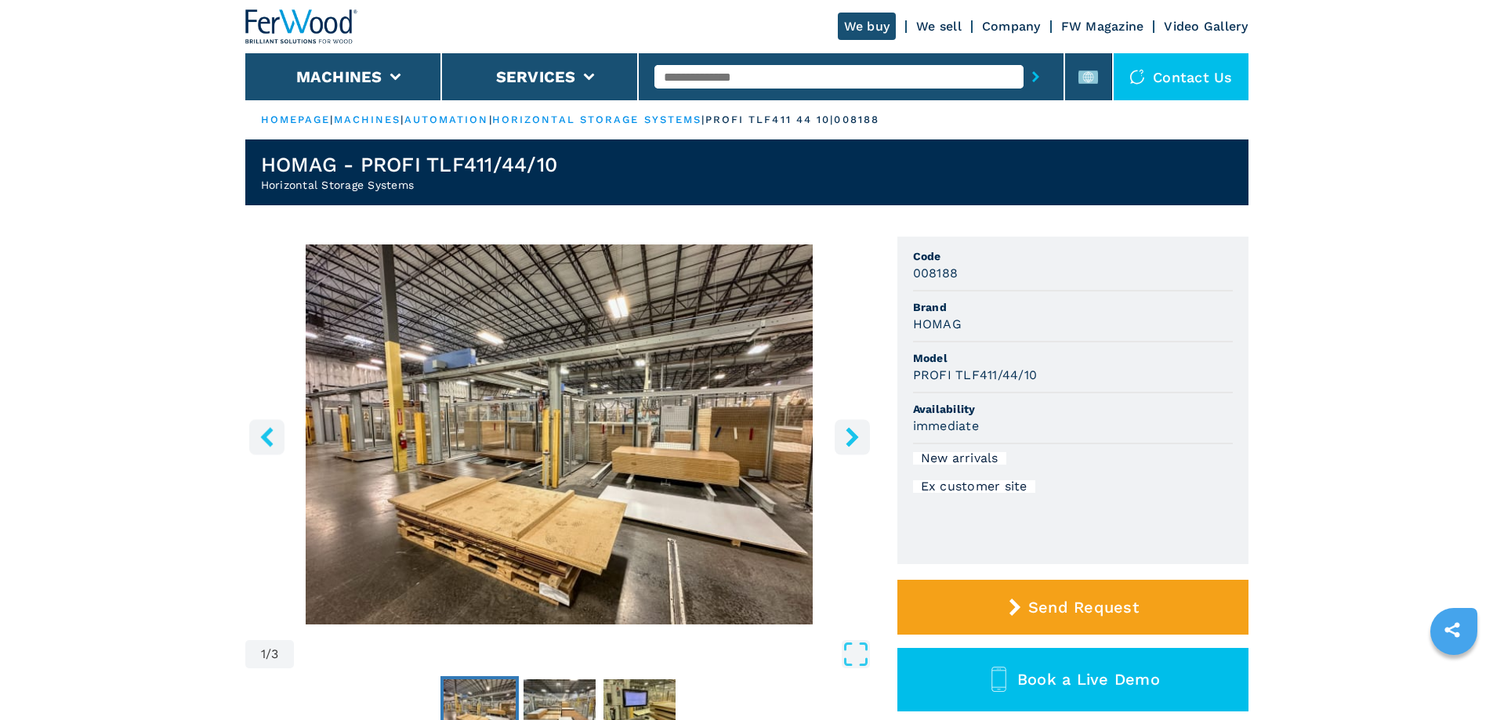
click at [849, 438] on icon "right-button" at bounding box center [853, 437] width 20 height 20
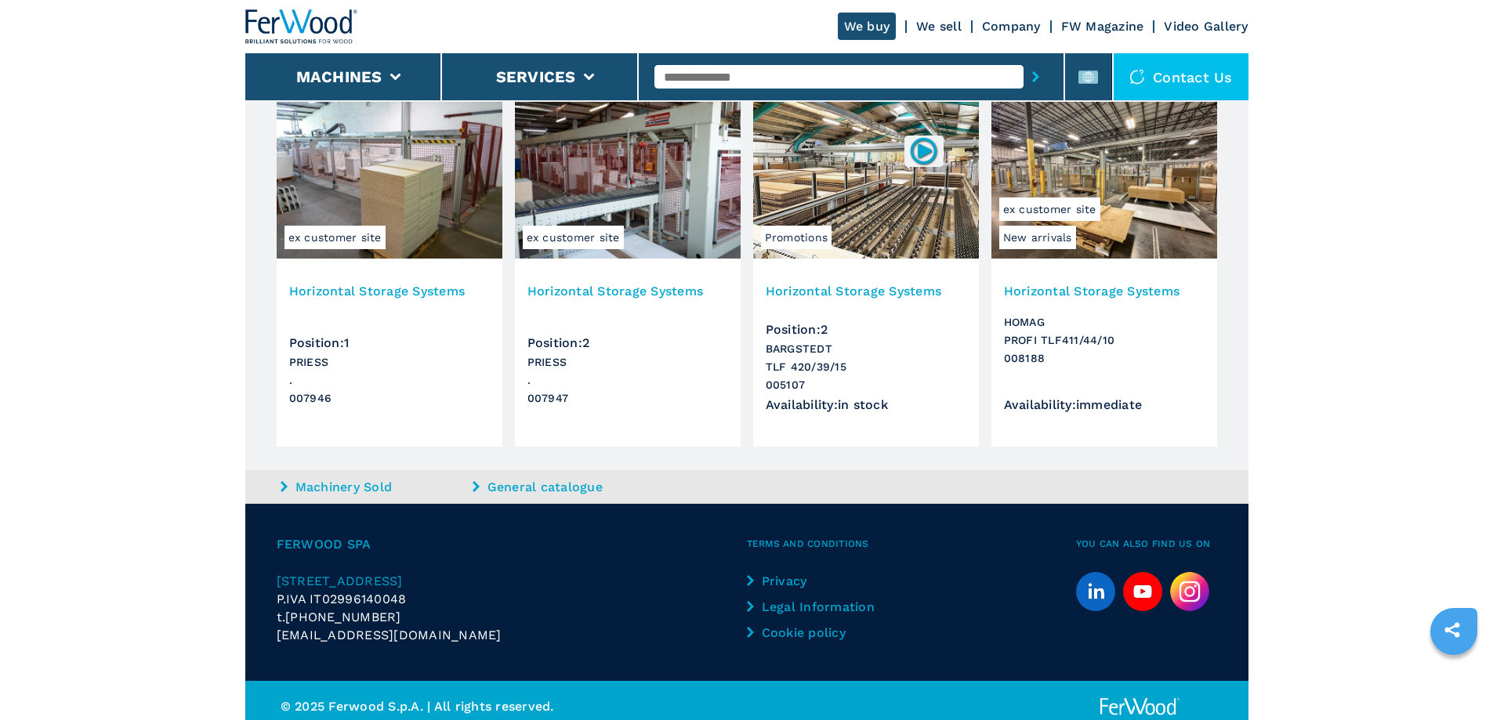
scroll to position [1522, 0]
